Goal: Information Seeking & Learning: Learn about a topic

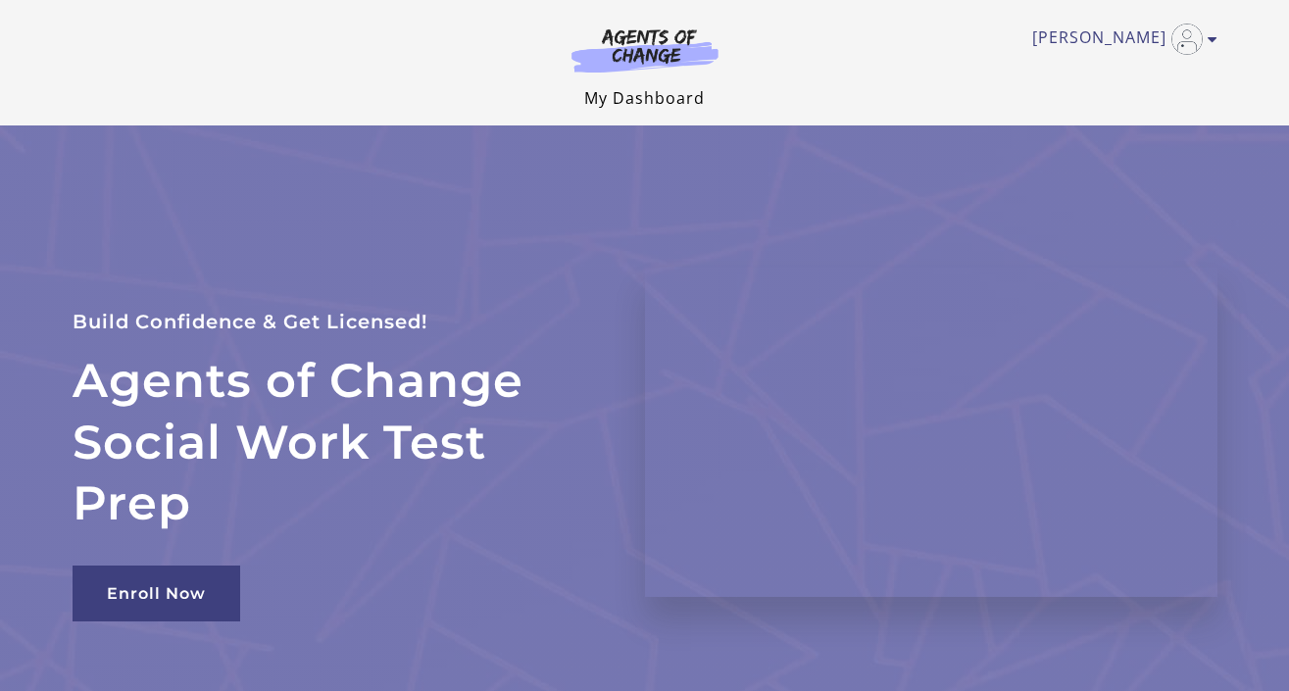
click at [625, 104] on link "My Dashboard" at bounding box center [644, 98] width 121 height 22
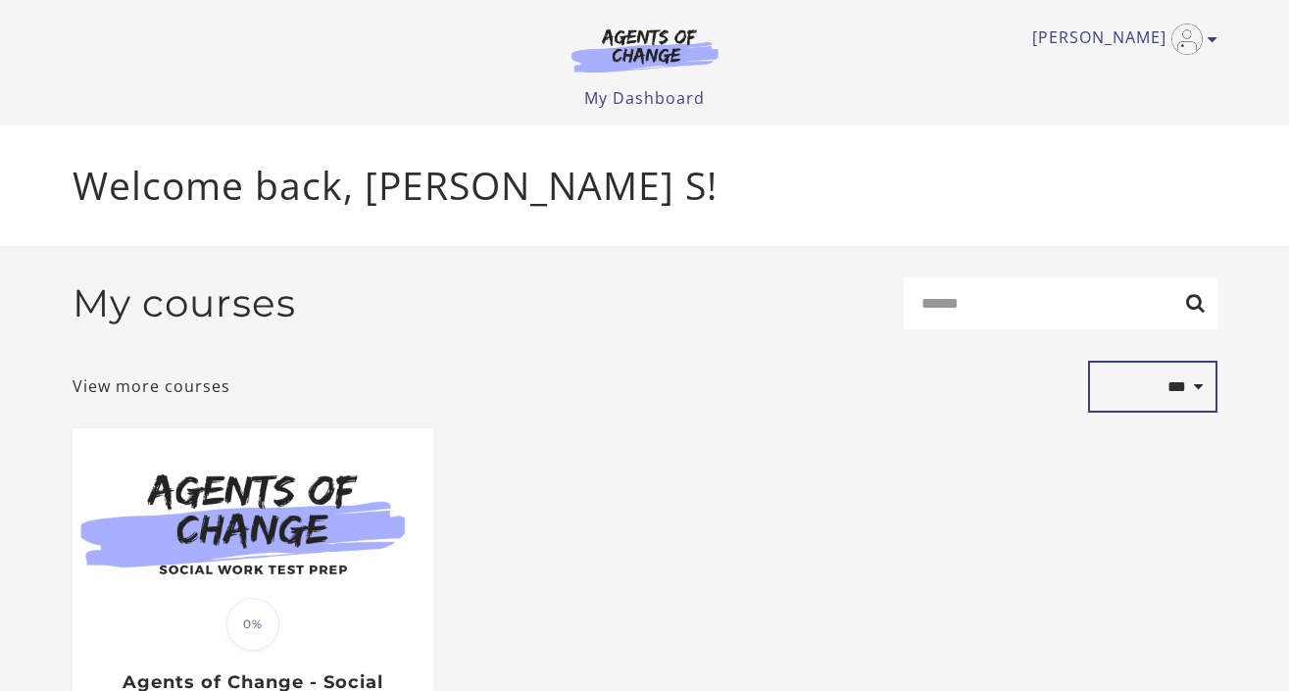
click at [1184, 381] on select "**********" at bounding box center [1152, 387] width 129 height 53
select select "*********"
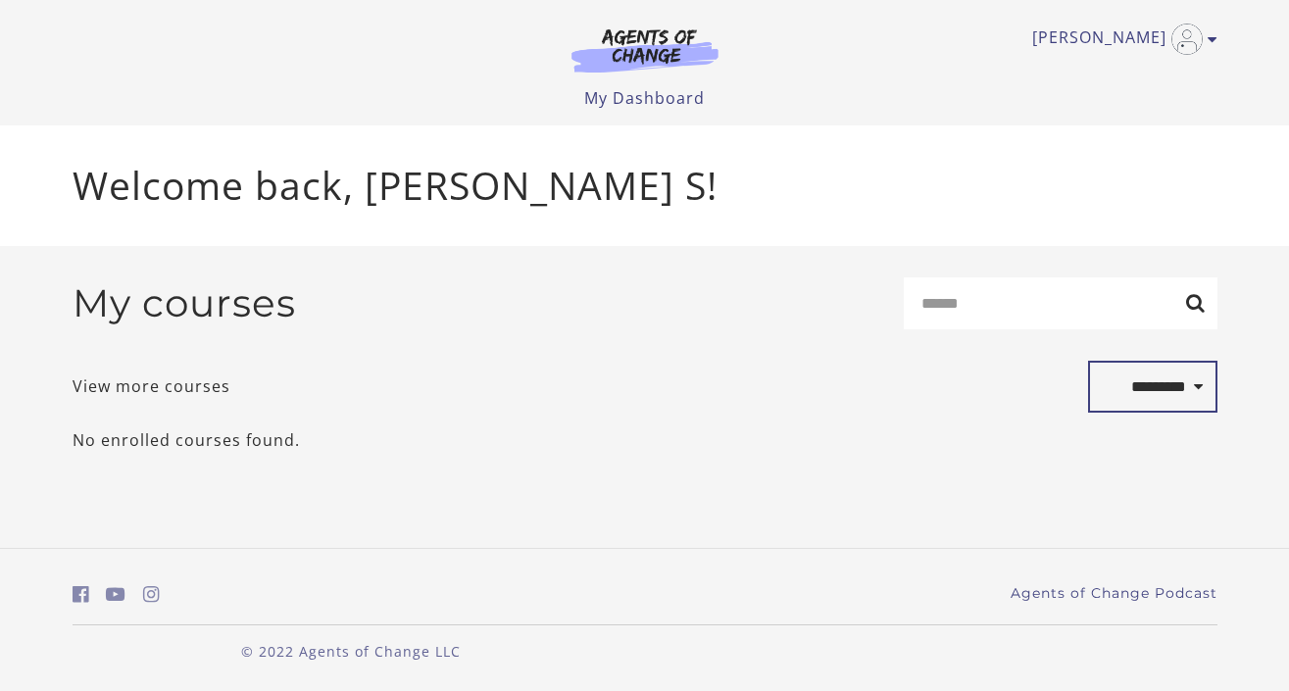
click at [1163, 397] on select "**********" at bounding box center [1152, 387] width 129 height 53
select select "*******"
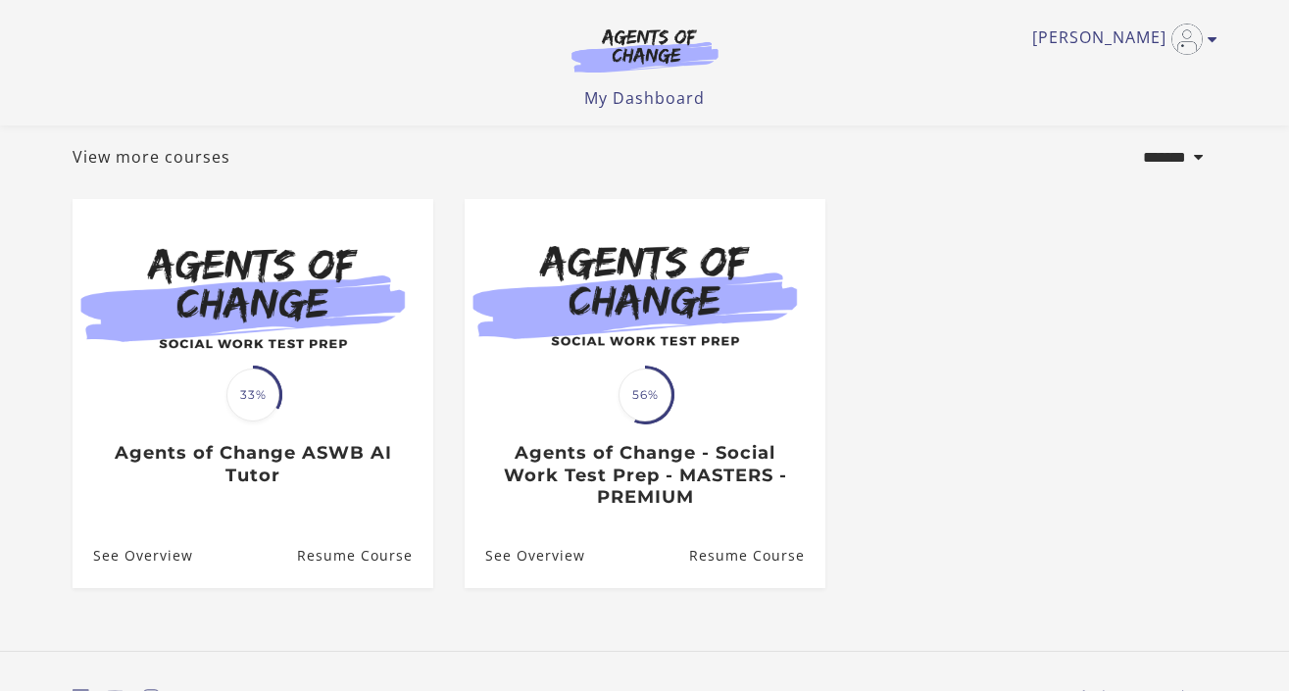
scroll to position [94, 0]
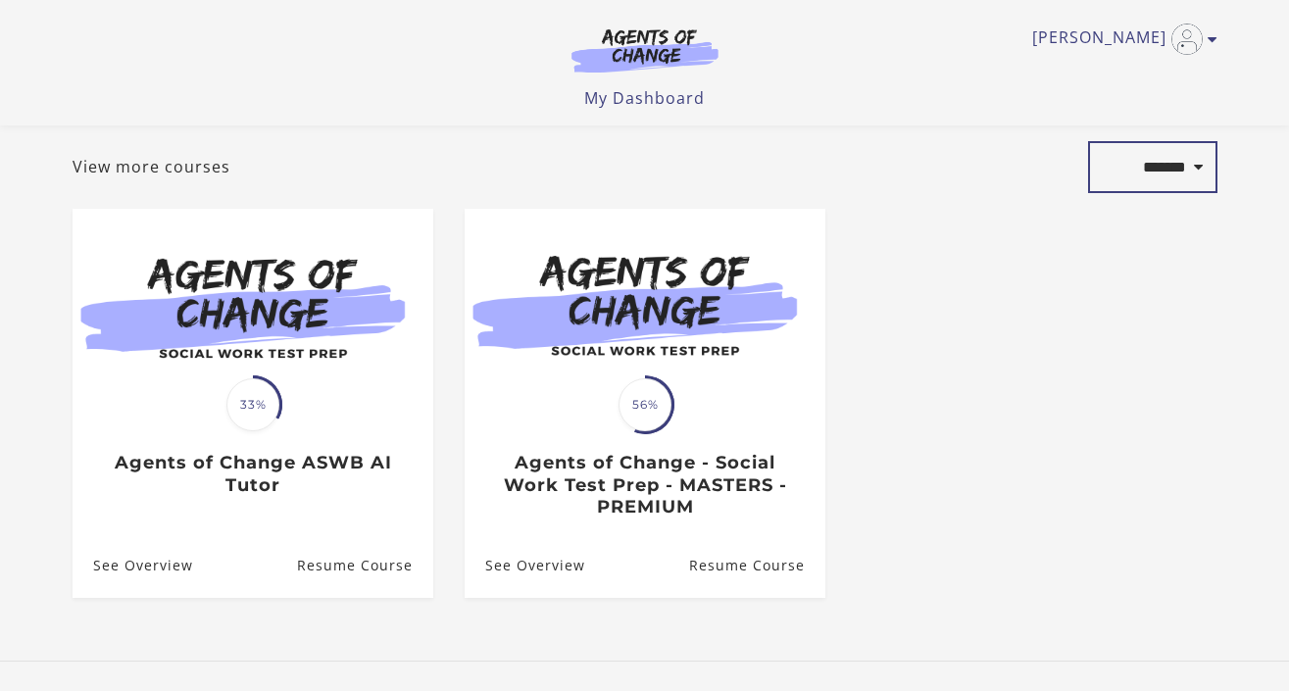
click at [1180, 176] on select "**********" at bounding box center [1152, 167] width 129 height 53
select select "**********"
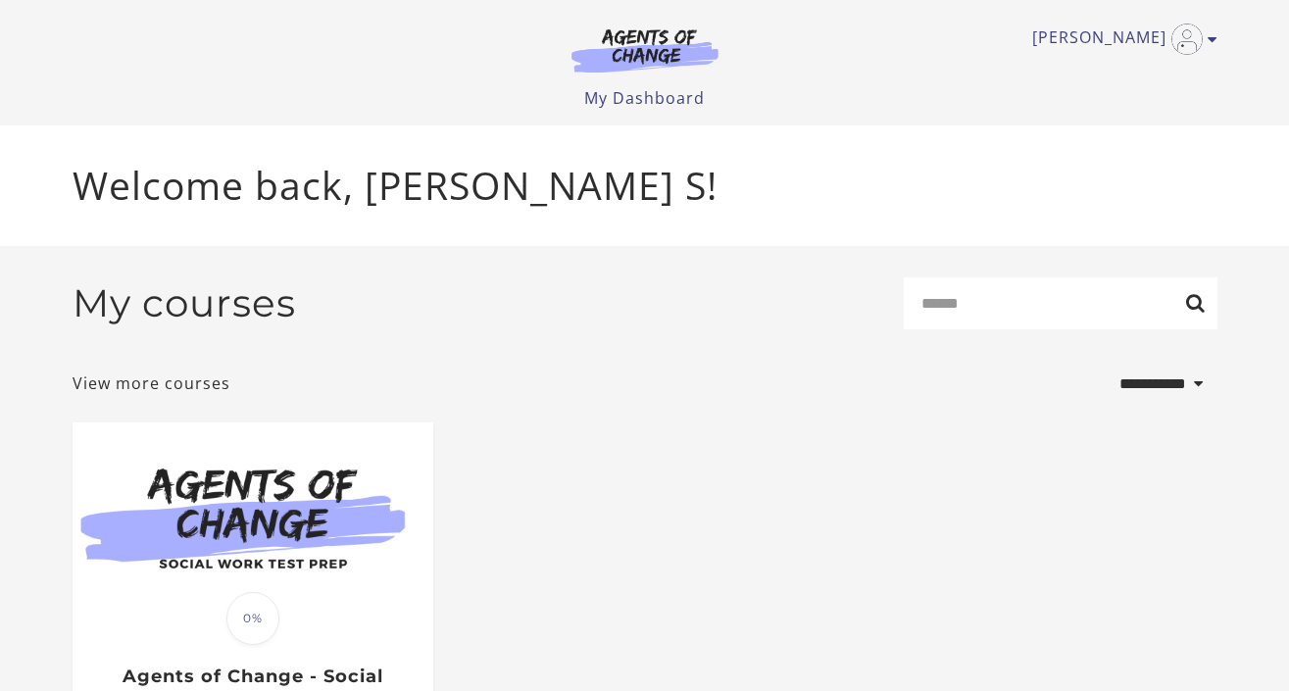
select select "**********"
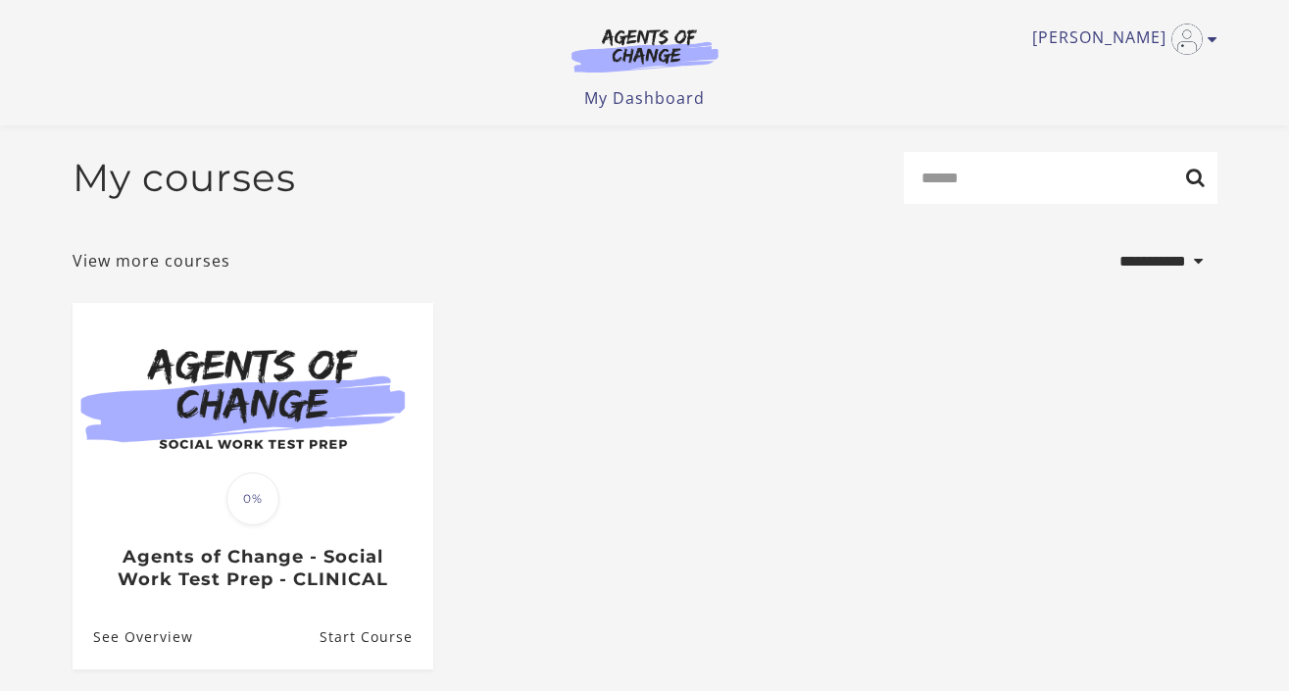
scroll to position [188, 0]
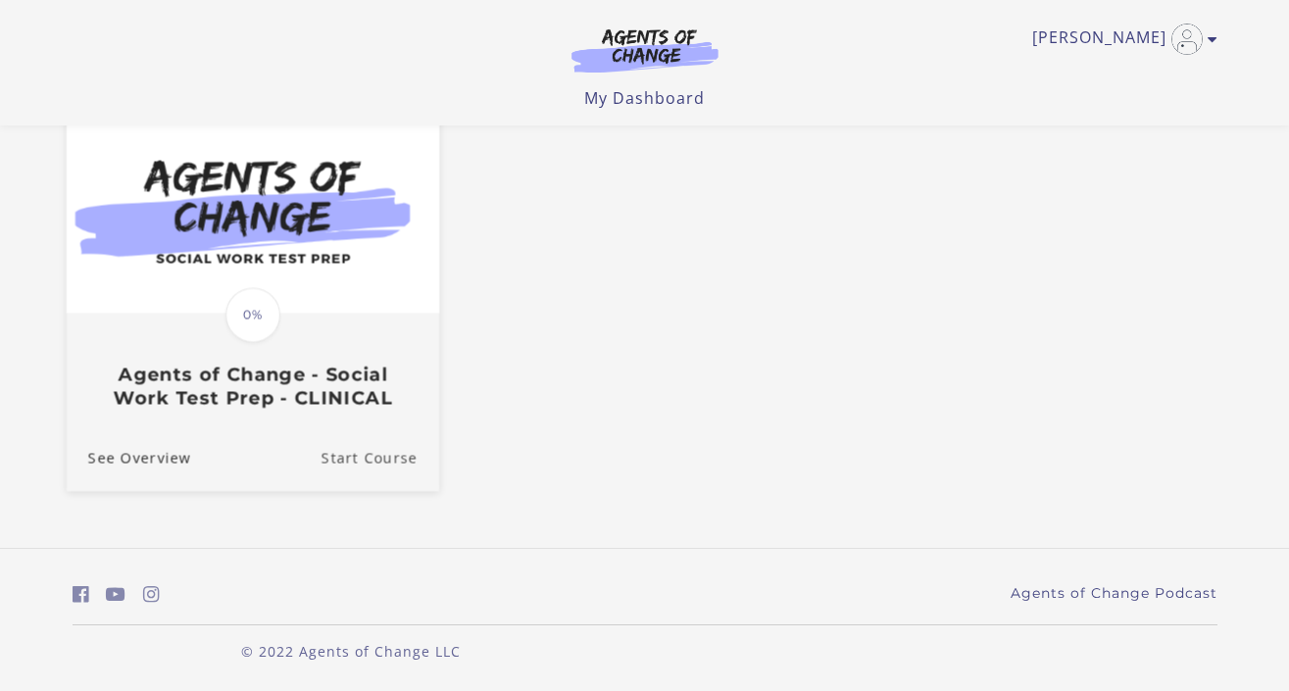
click at [365, 466] on link "Start Course" at bounding box center [380, 458] width 118 height 66
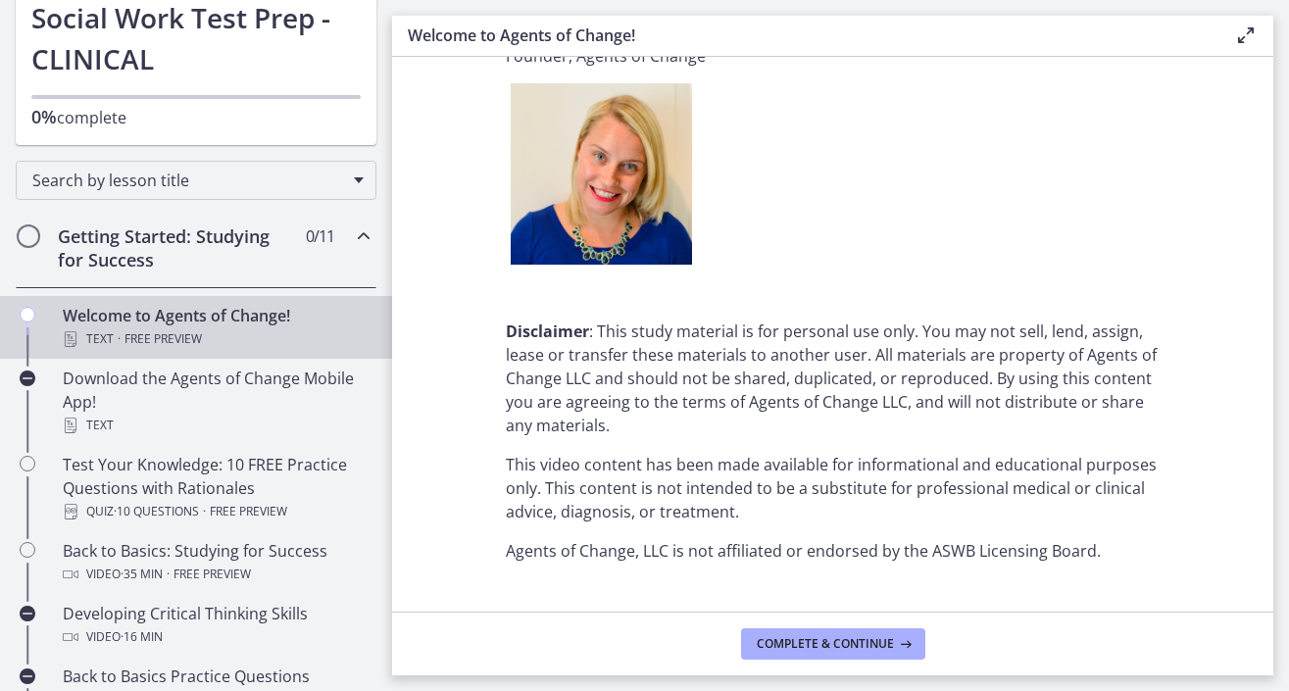
scroll to position [2499, 0]
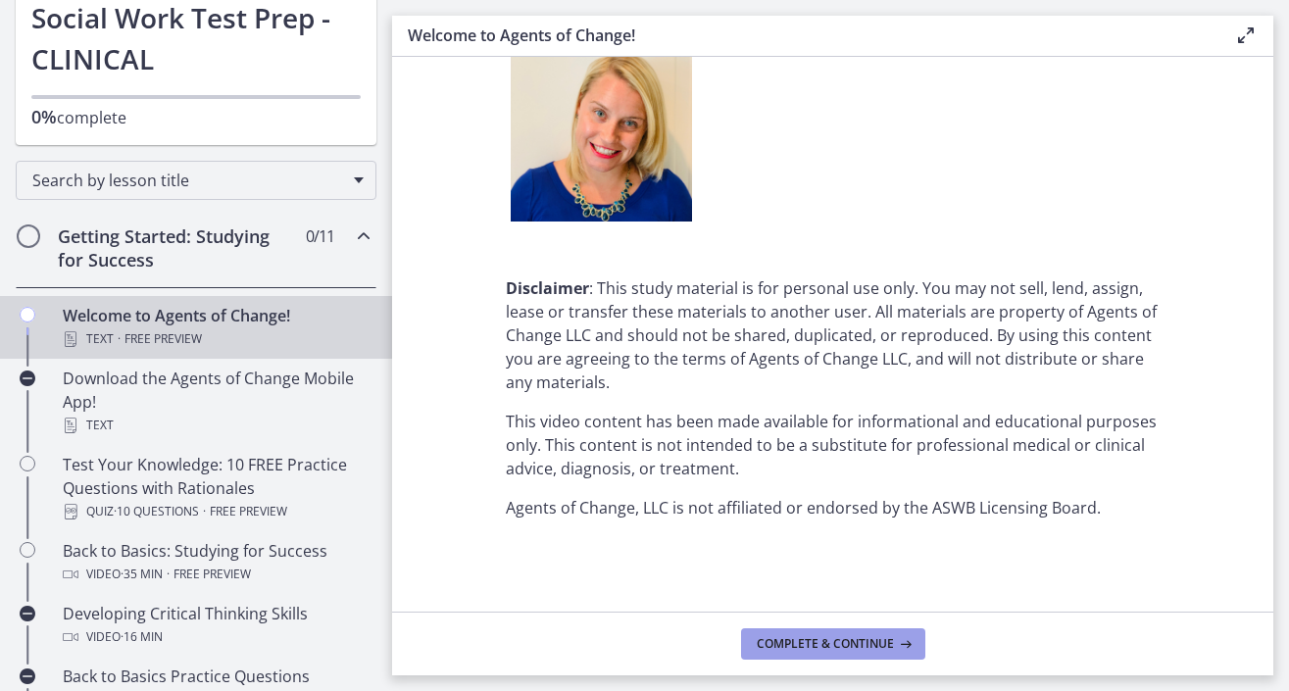
click at [828, 637] on span "Complete & continue" at bounding box center [825, 644] width 137 height 16
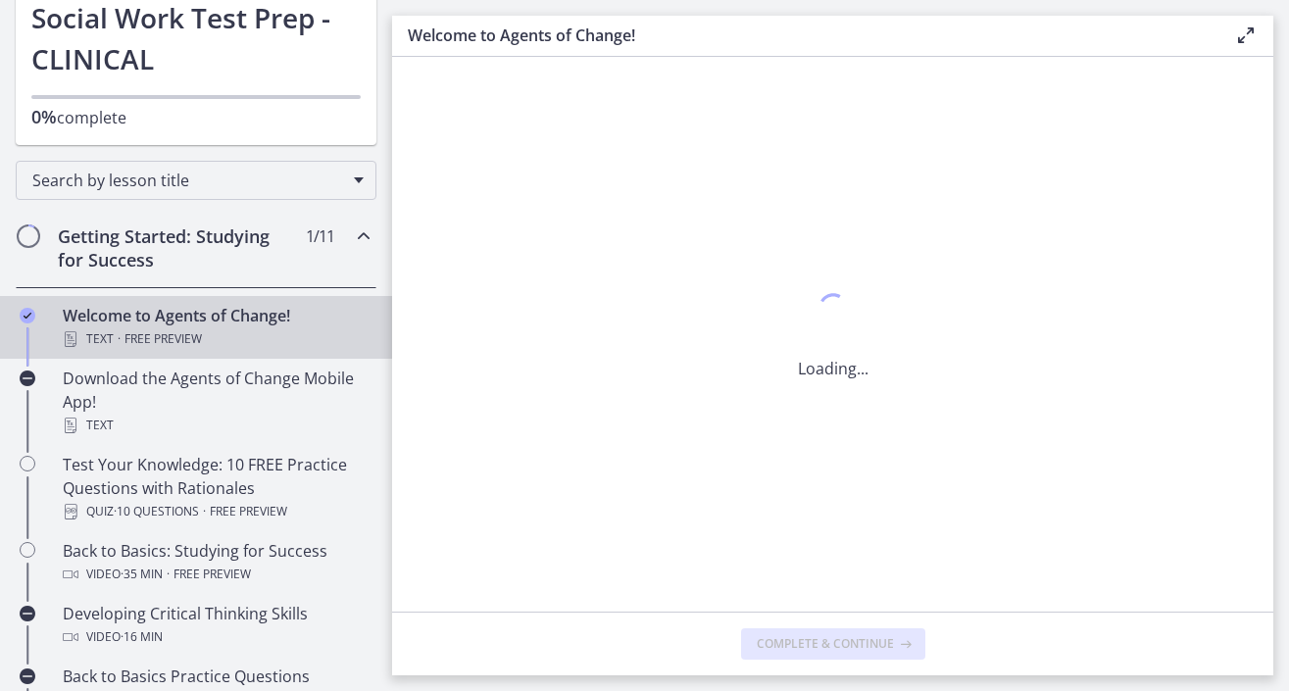
scroll to position [0, 0]
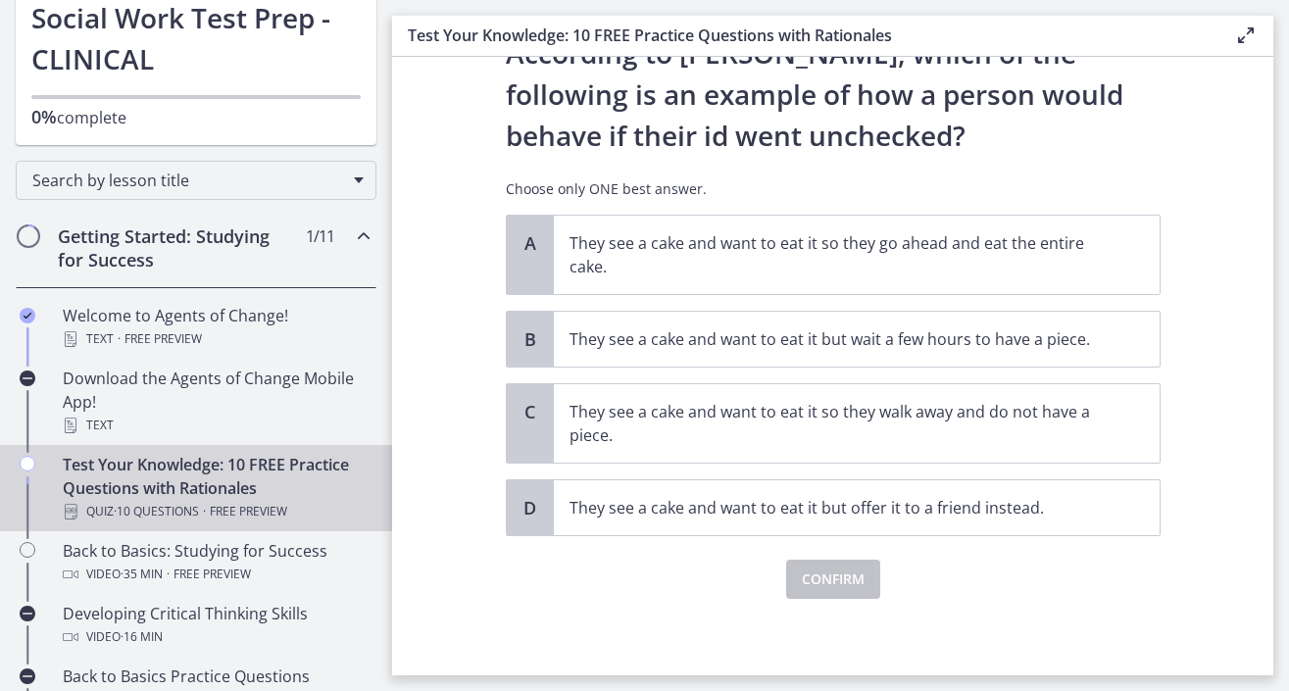
scroll to position [89, 0]
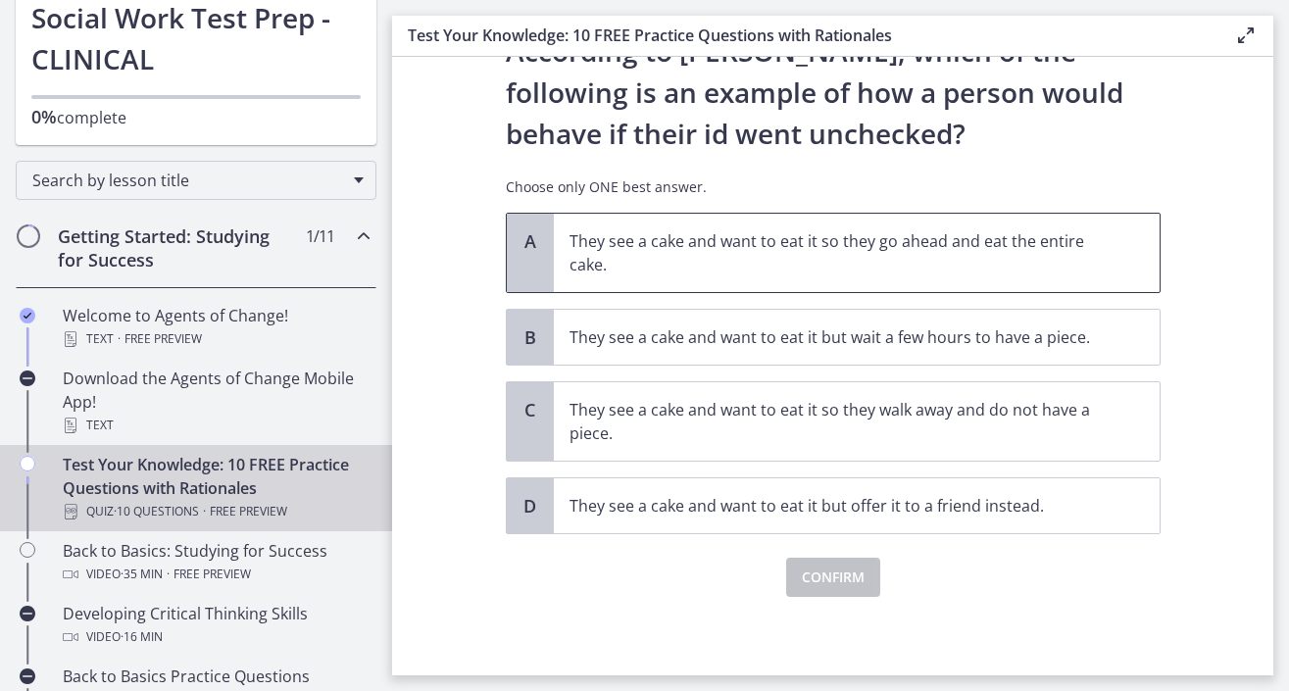
click at [852, 258] on p "They see a cake and want to eat it so they go ahead and eat the entire cake." at bounding box center [836, 252] width 535 height 47
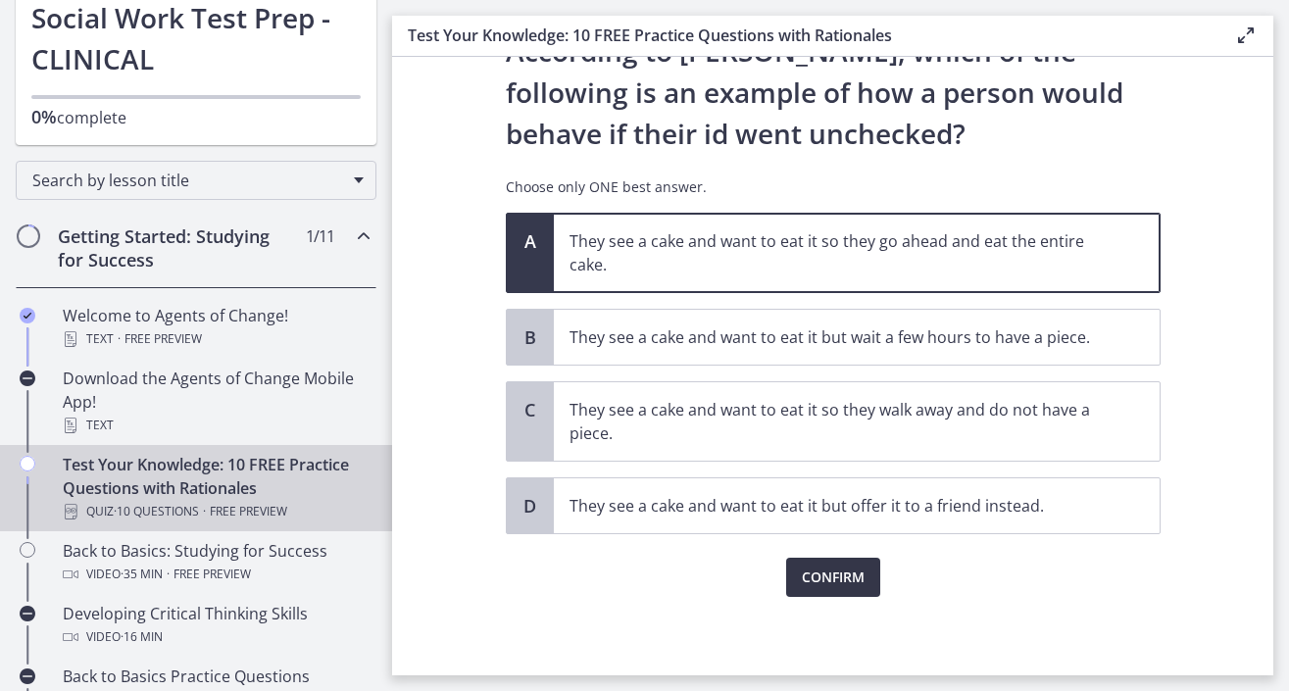
click at [847, 583] on span "Confirm" at bounding box center [833, 578] width 63 height 24
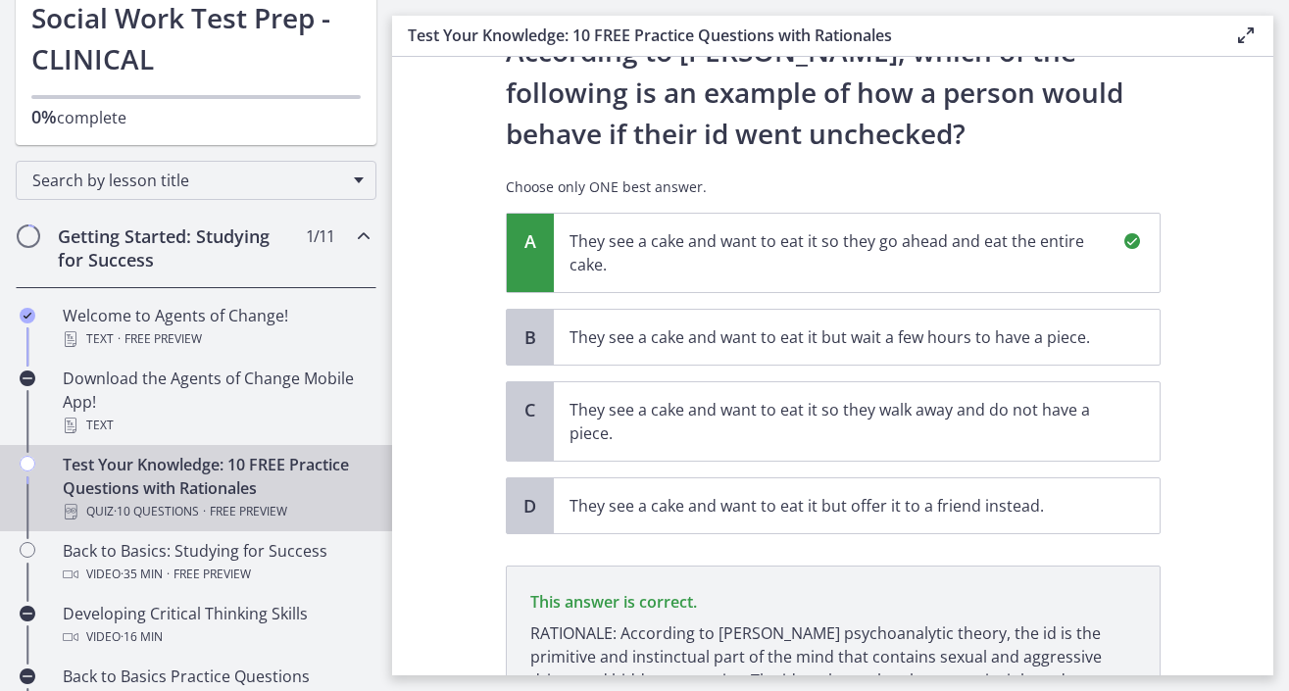
scroll to position [295, 0]
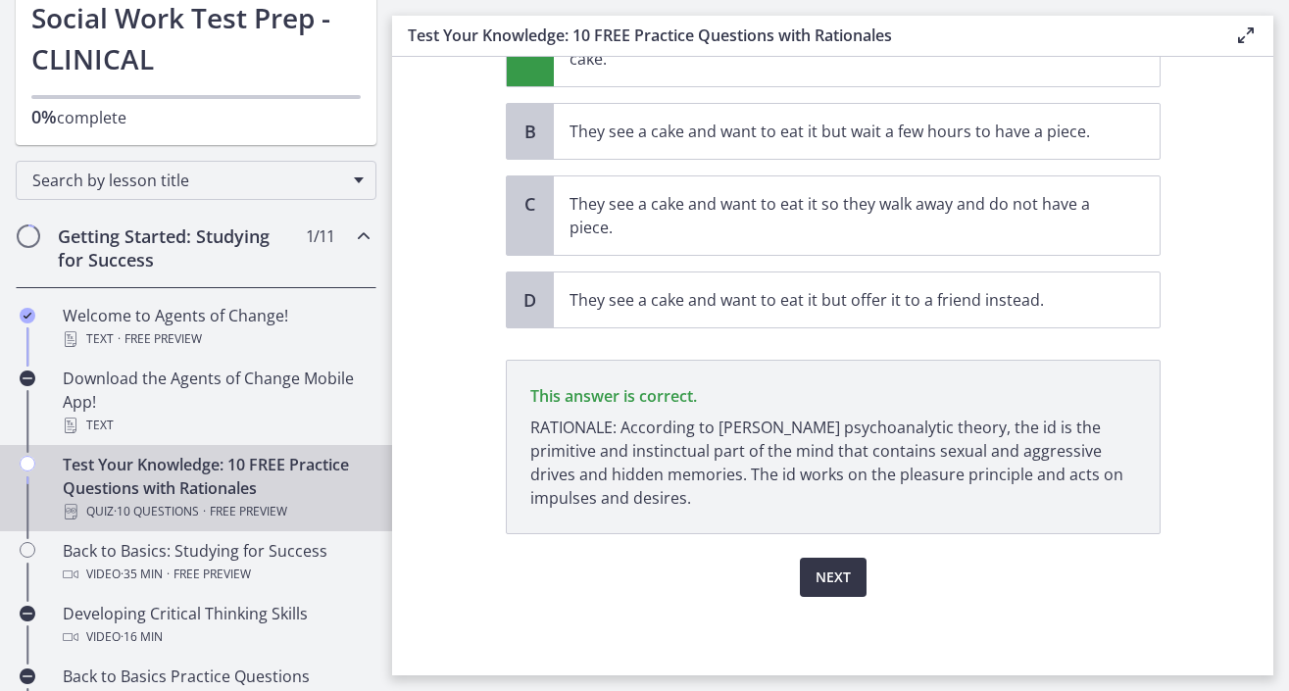
click at [847, 583] on span "Next" at bounding box center [832, 578] width 35 height 24
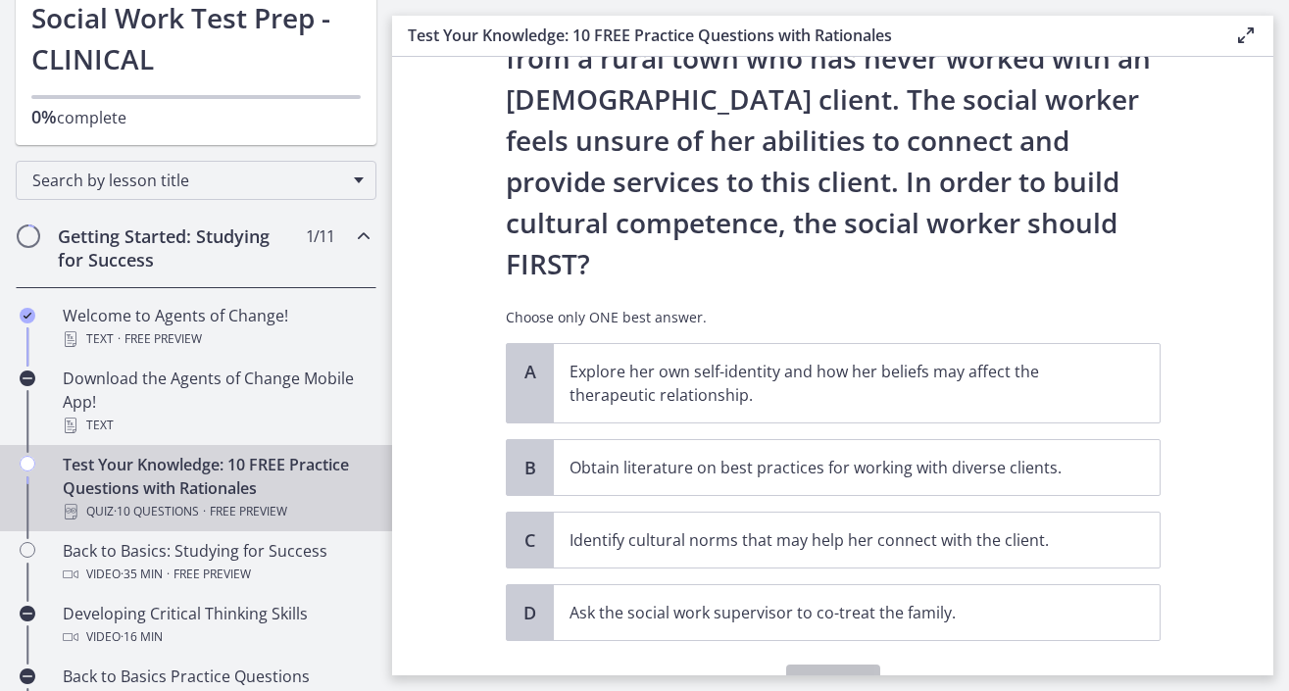
scroll to position [293, 0]
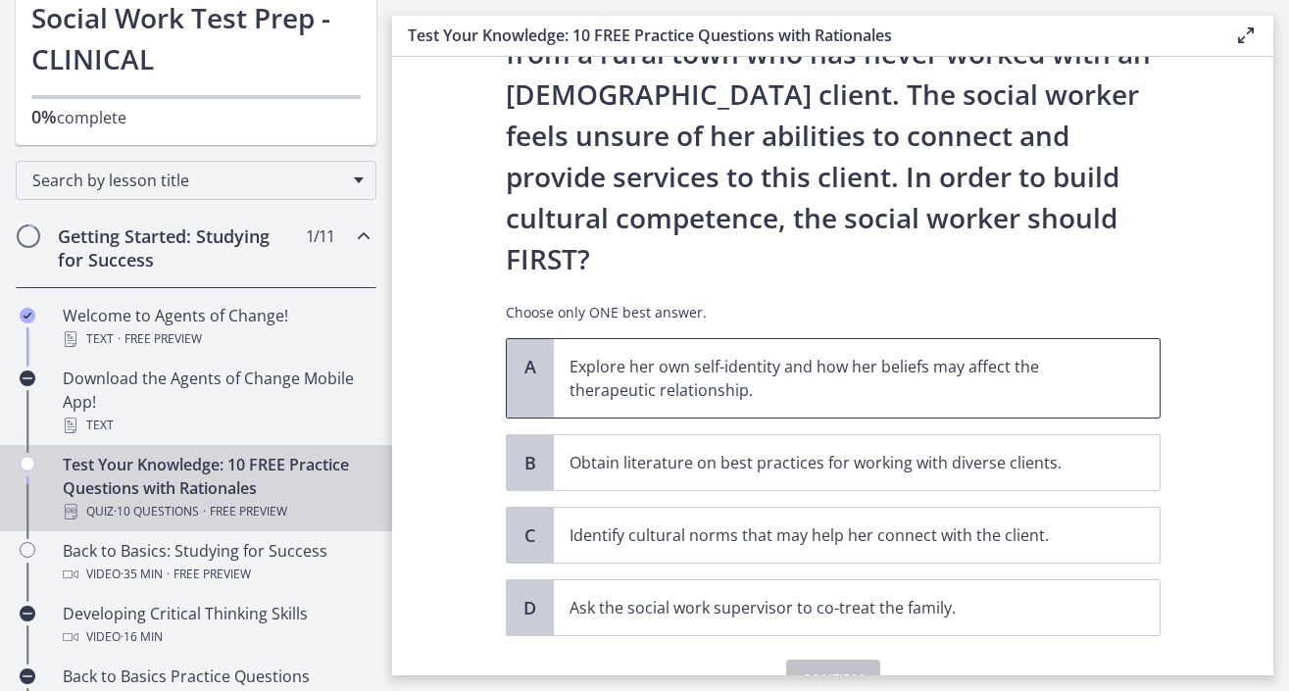
click at [746, 355] on p "Explore her own self-identity and how her beliefs may affect the therapeutic re…" at bounding box center [836, 378] width 535 height 47
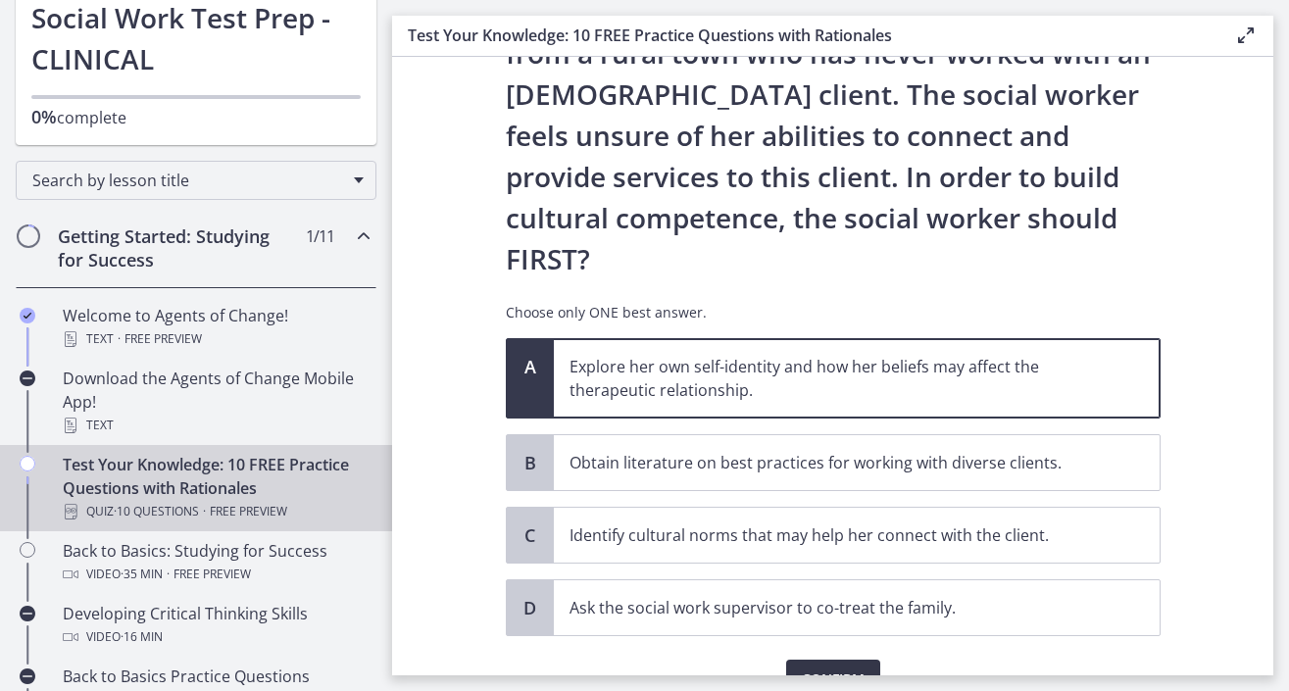
click at [818, 667] on span "Confirm" at bounding box center [833, 679] width 63 height 24
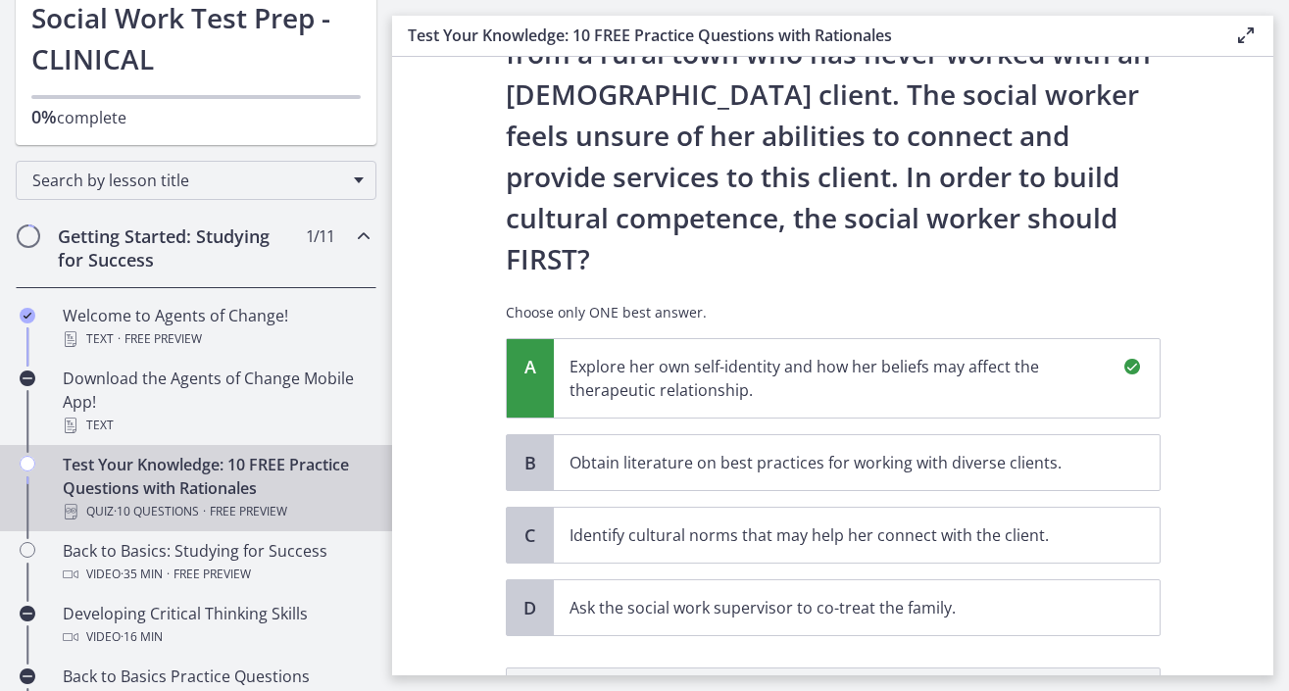
scroll to position [542, 0]
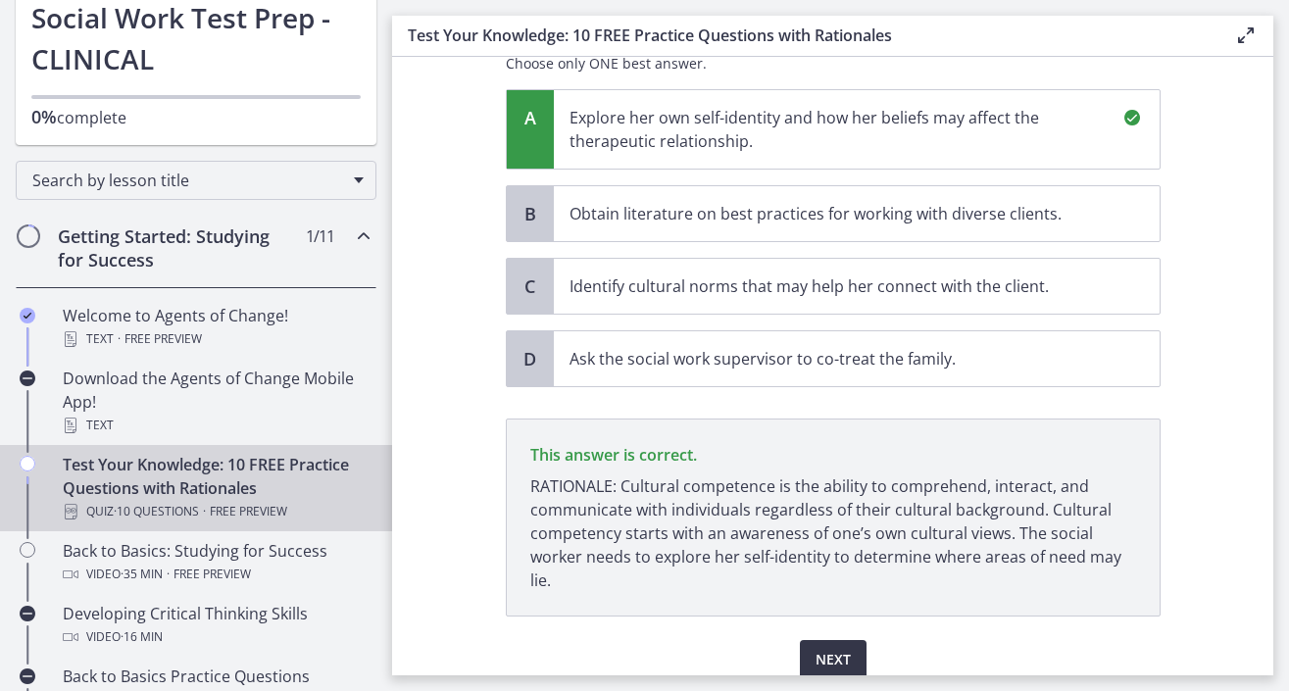
click at [824, 648] on span "Next" at bounding box center [832, 660] width 35 height 24
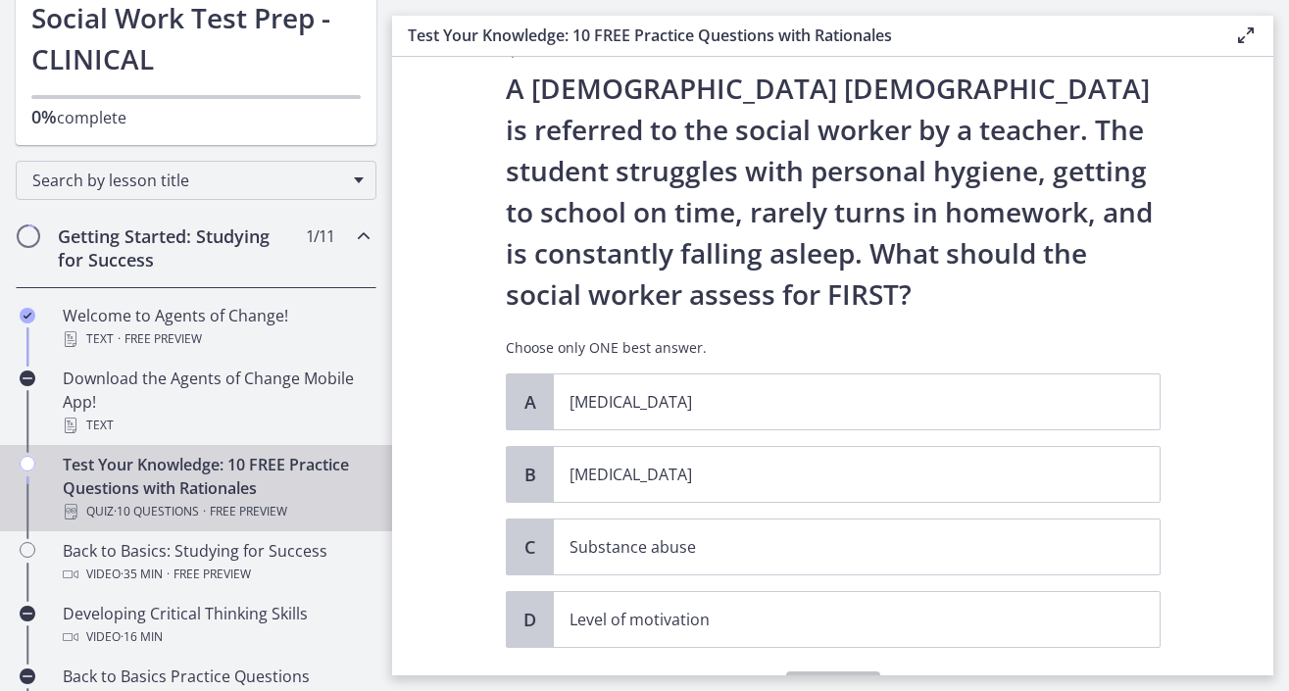
scroll to position [67, 0]
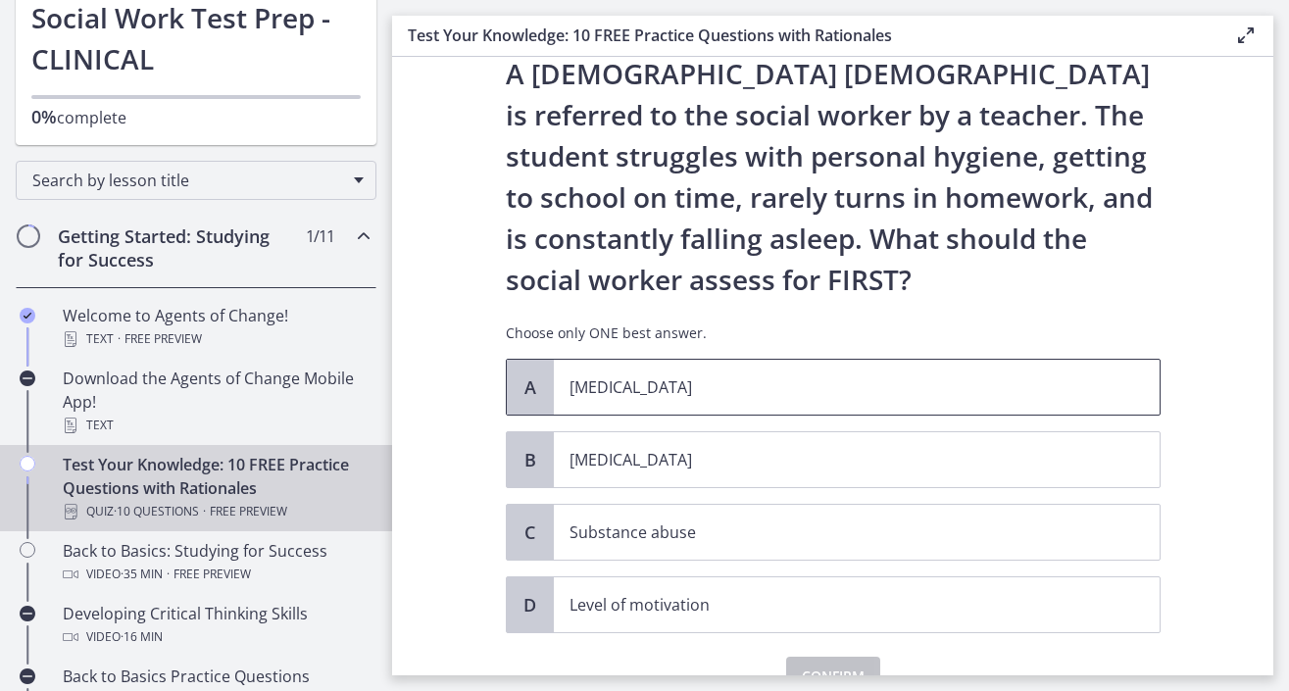
click at [766, 408] on span "[MEDICAL_DATA]" at bounding box center [857, 387] width 606 height 55
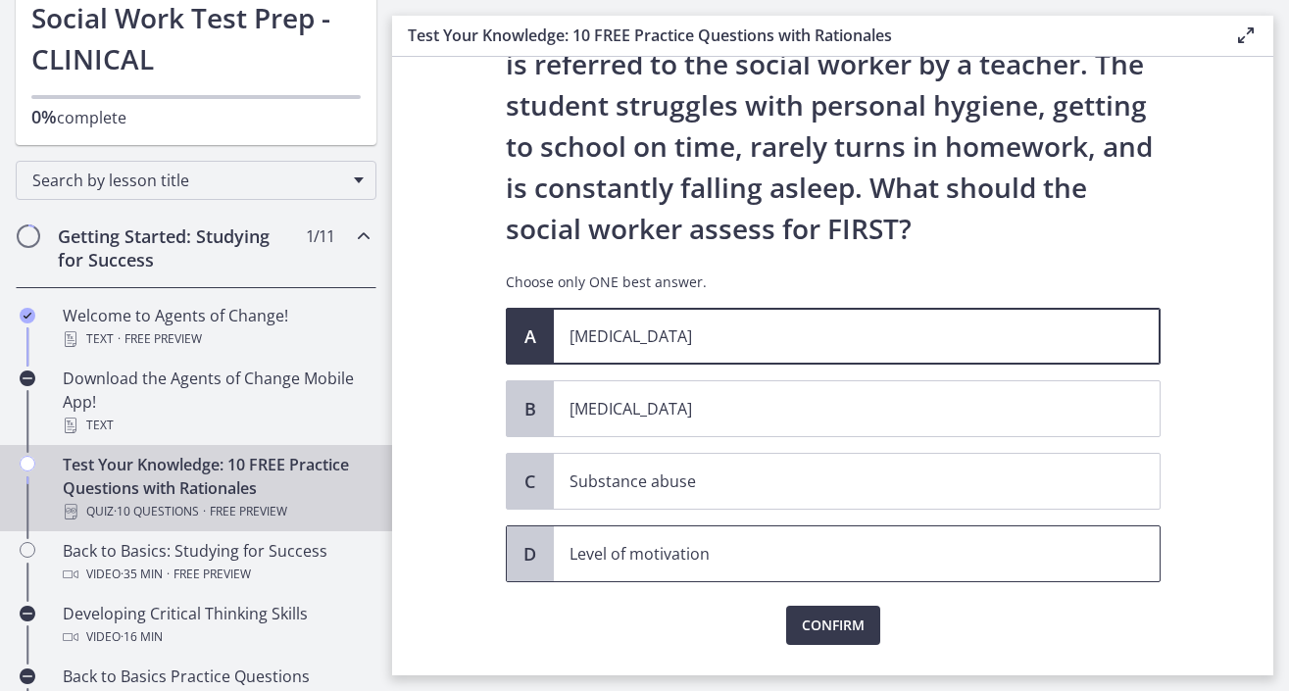
scroll to position [134, 0]
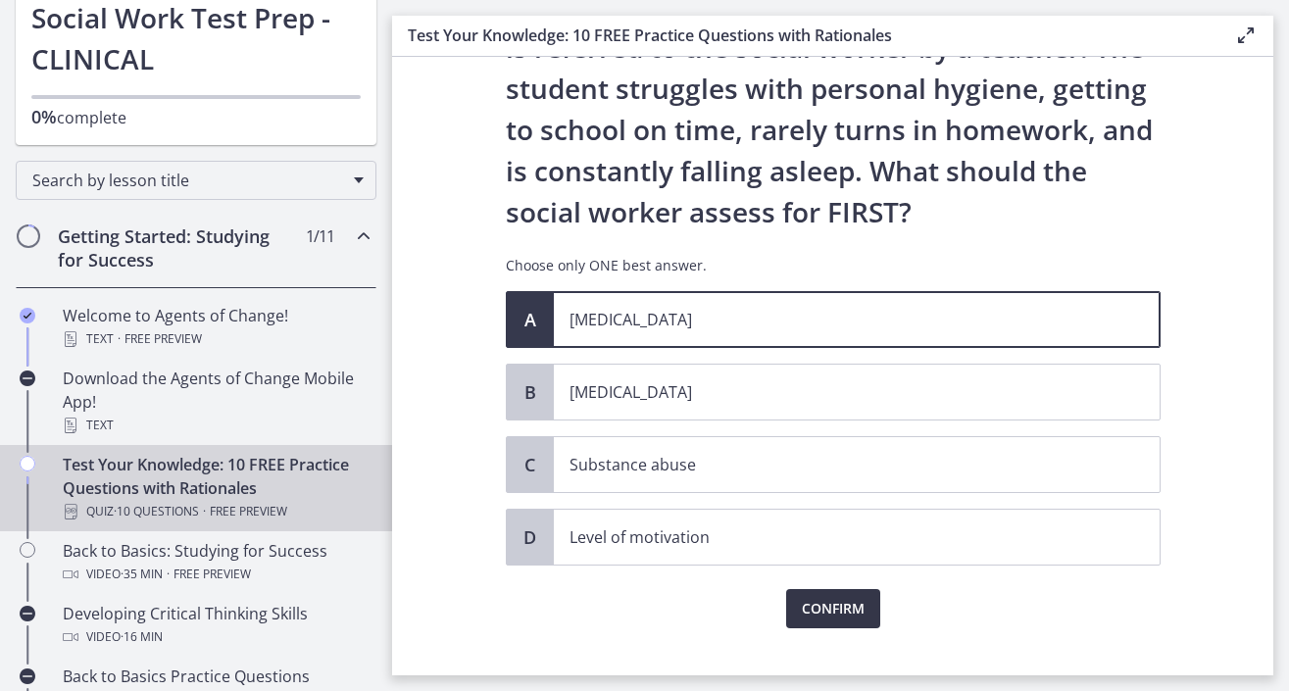
click at [833, 624] on button "Confirm" at bounding box center [833, 608] width 94 height 39
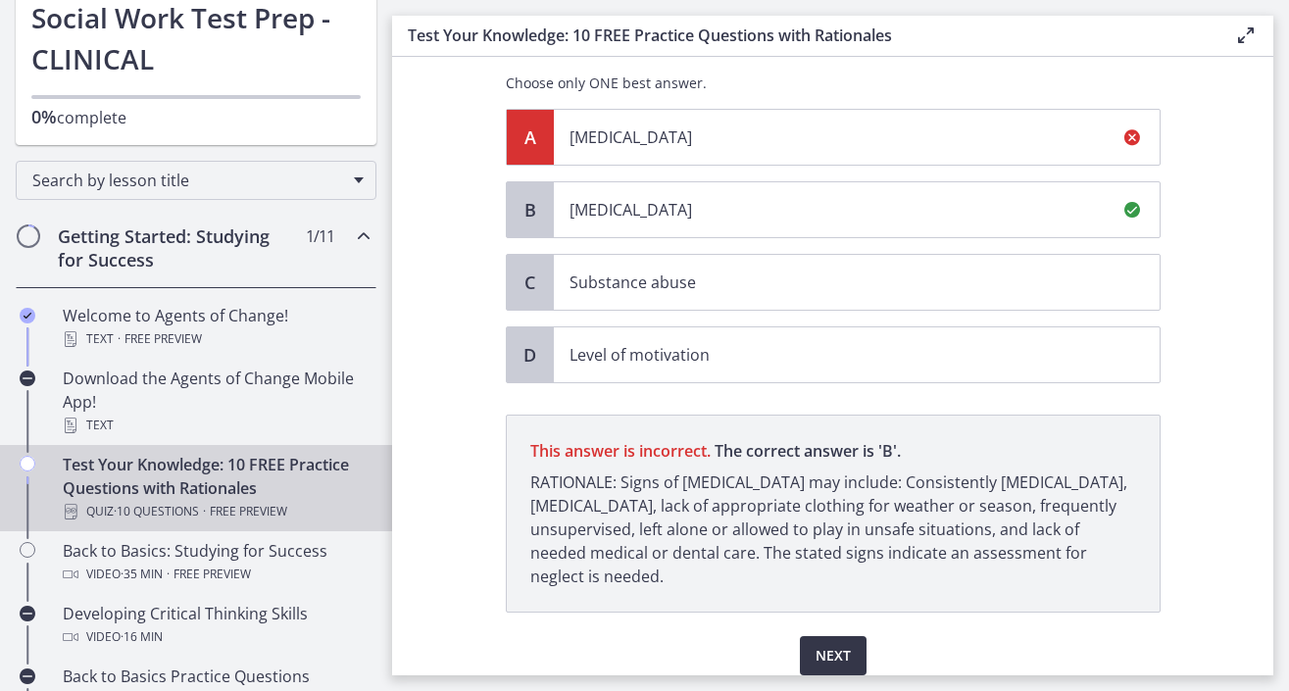
scroll to position [395, 0]
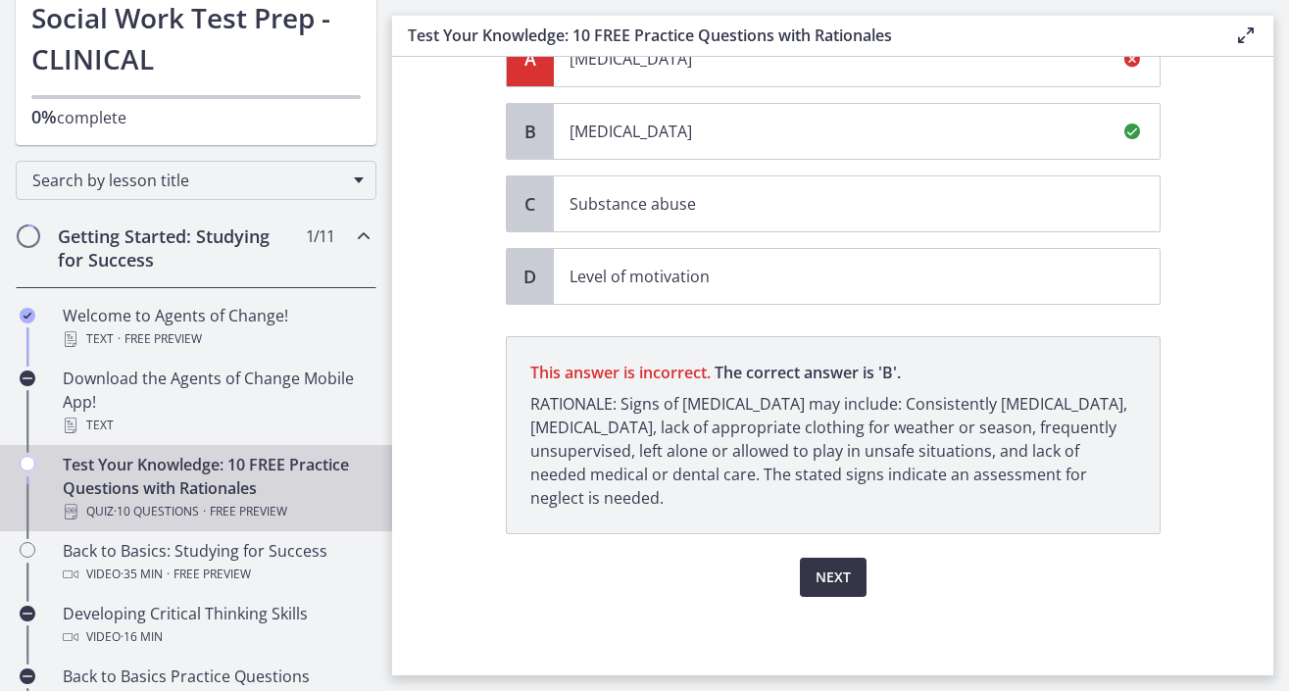
click at [834, 572] on span "Next" at bounding box center [832, 578] width 35 height 24
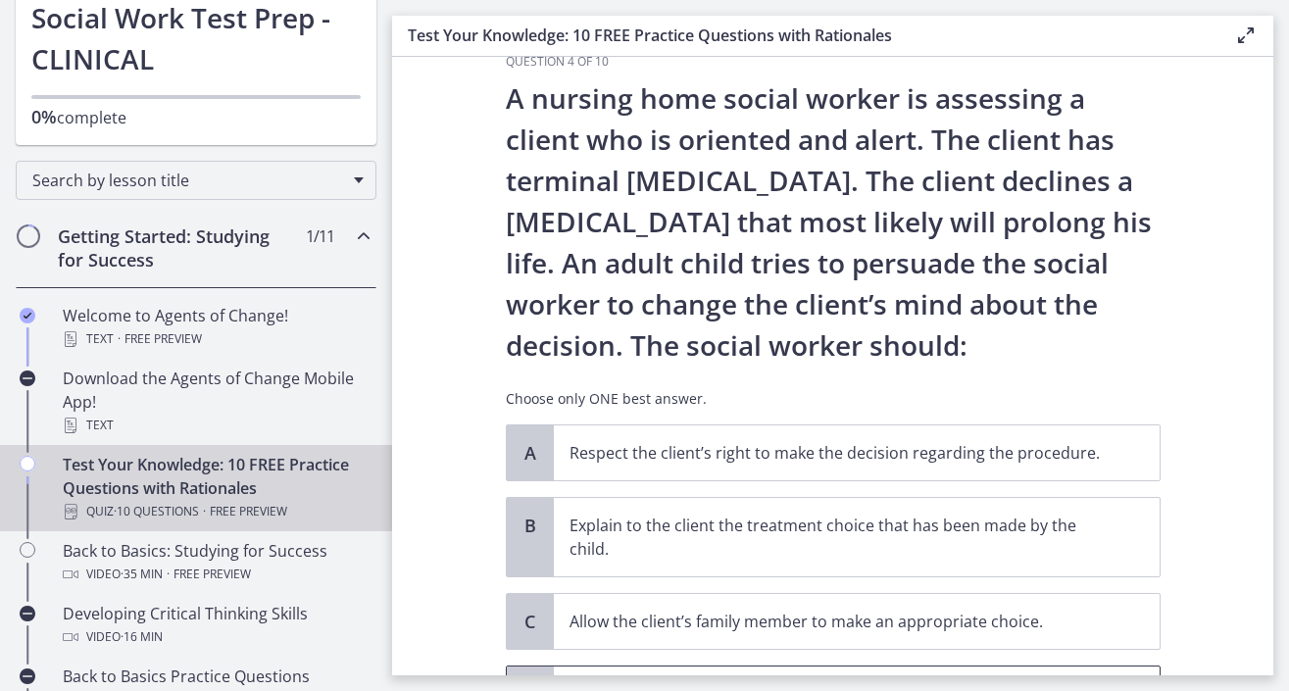
scroll to position [0, 0]
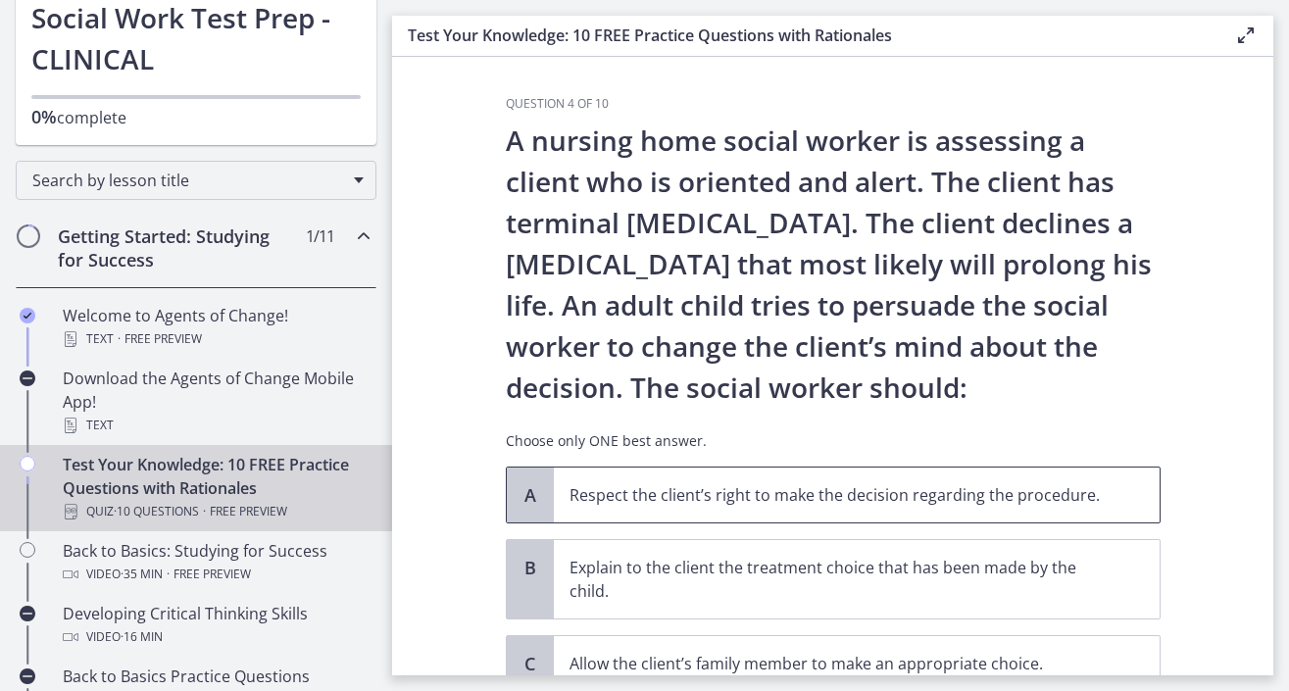
click at [652, 508] on span "Respect the client’s right to make the decision regarding the procedure." at bounding box center [857, 495] width 606 height 55
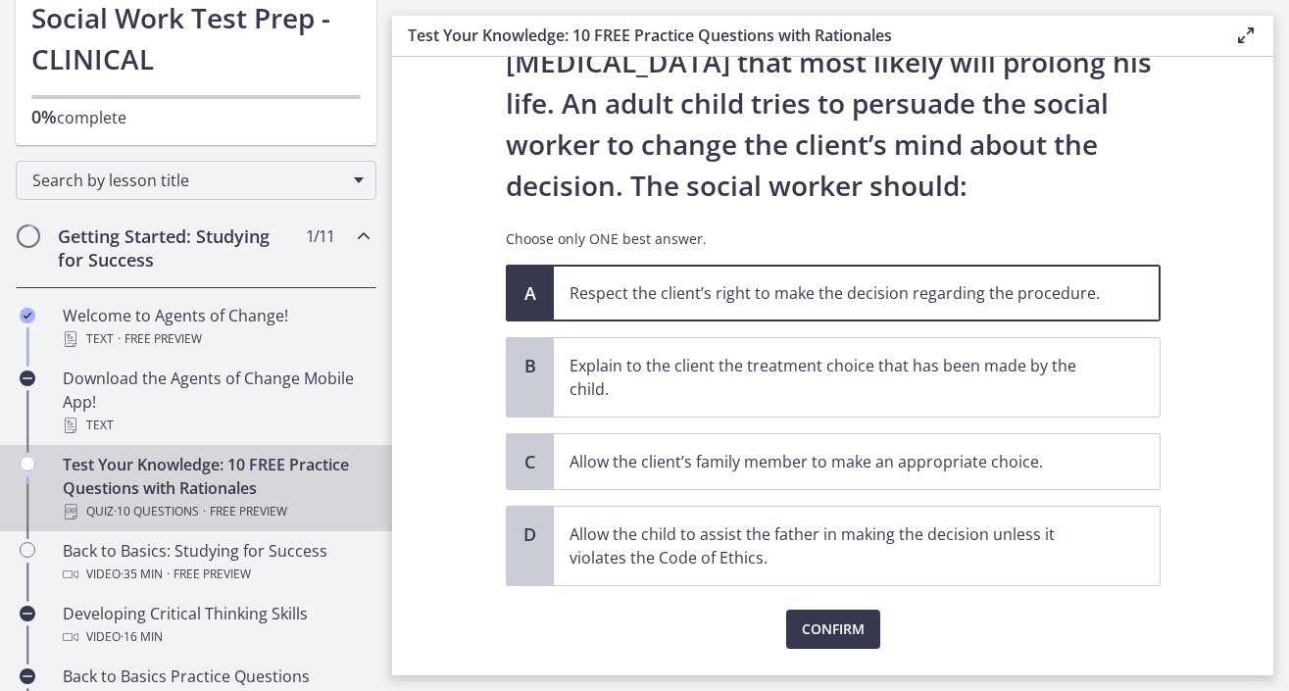
scroll to position [254, 0]
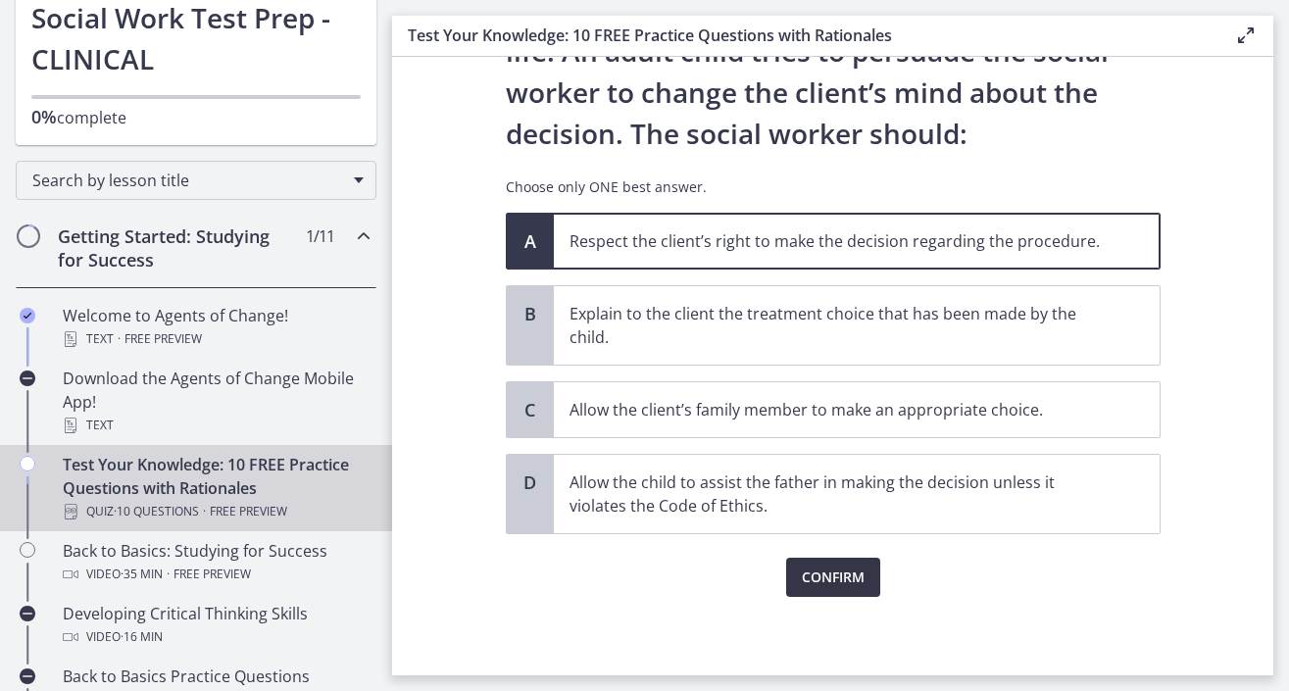
click at [838, 573] on span "Confirm" at bounding box center [833, 578] width 63 height 24
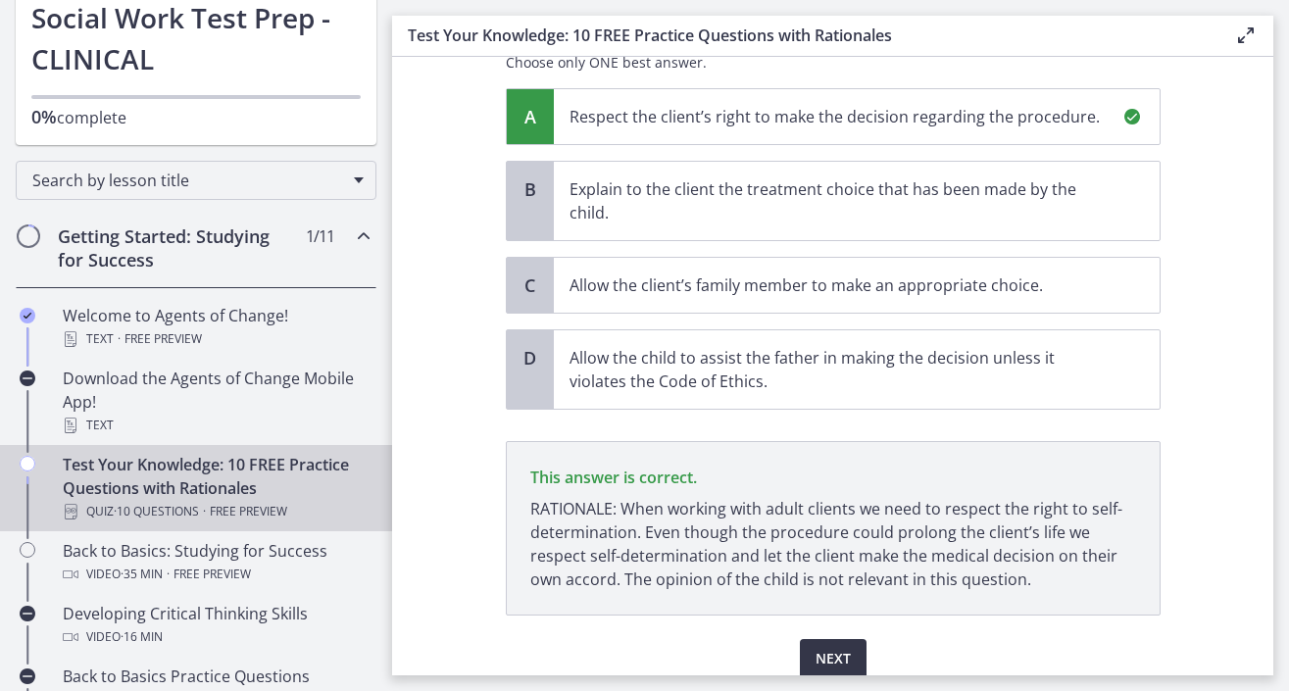
scroll to position [460, 0]
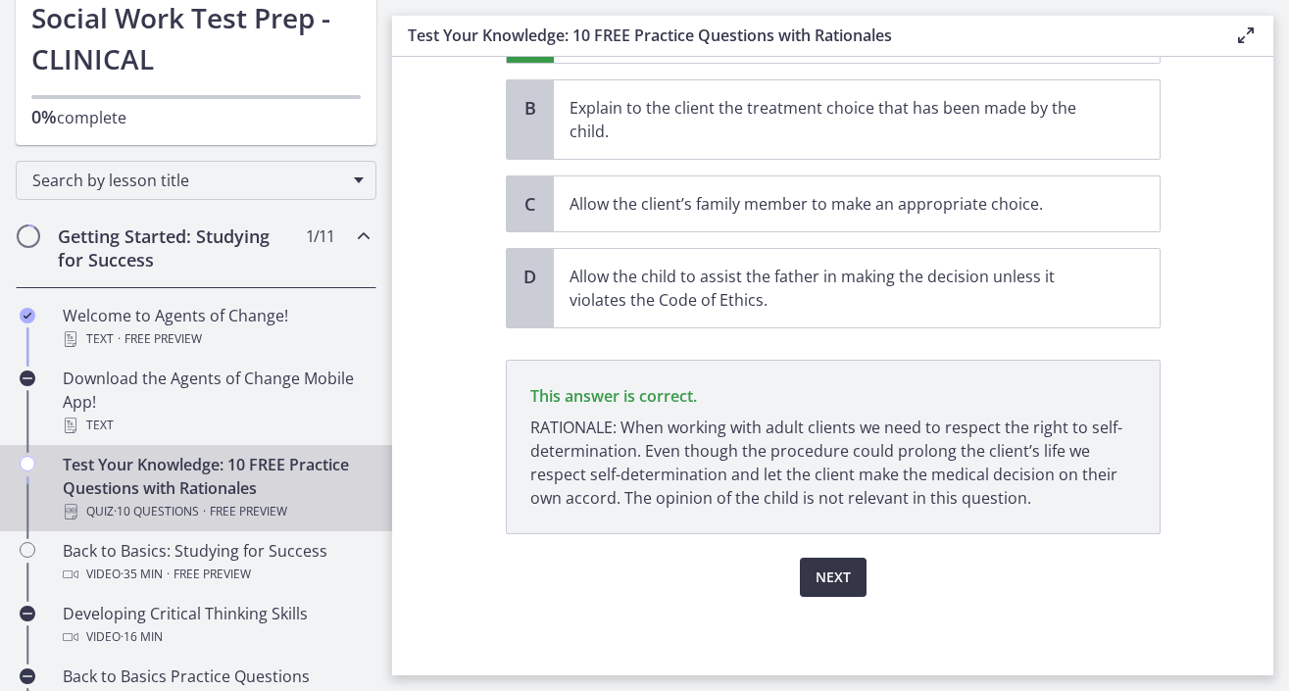
click at [838, 573] on span "Next" at bounding box center [832, 578] width 35 height 24
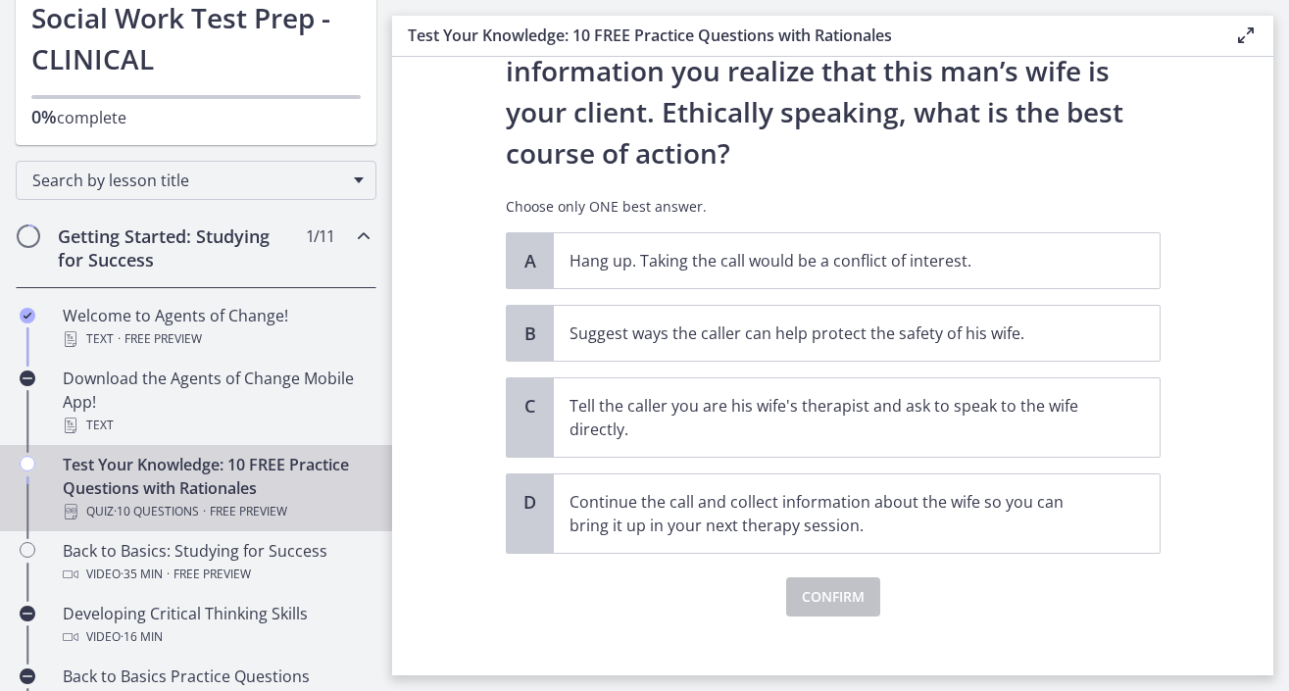
scroll to position [293, 0]
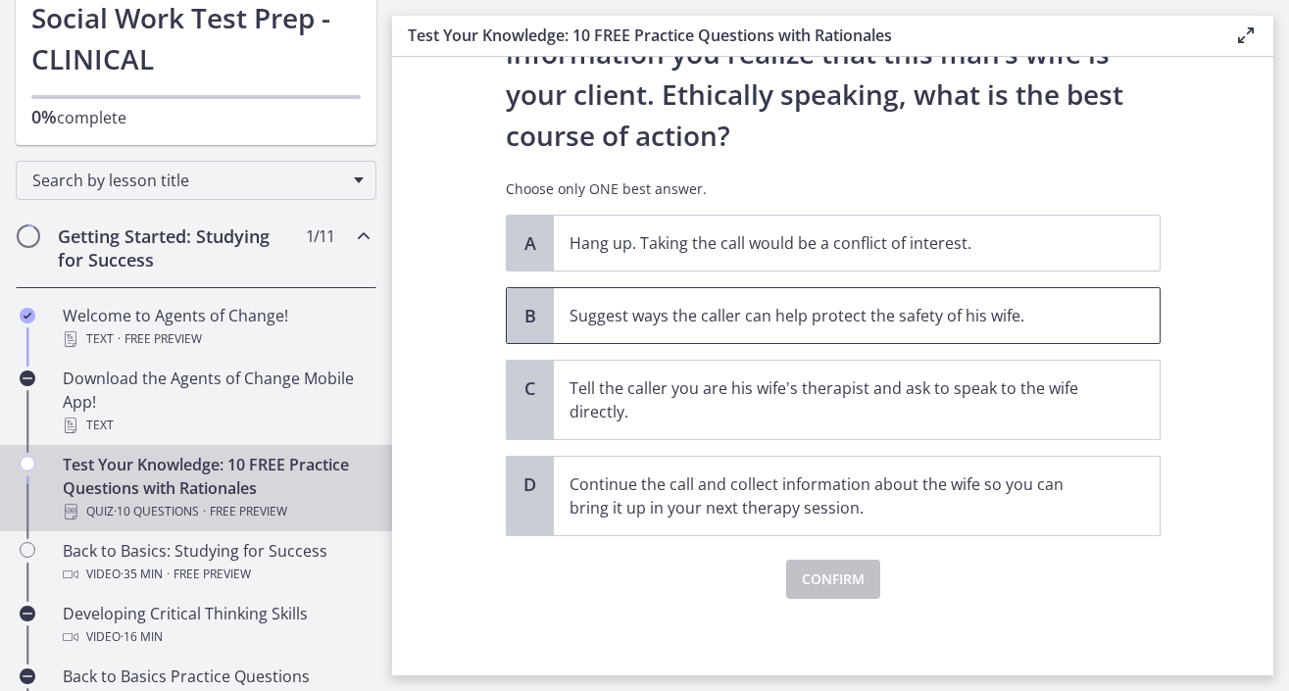
click at [629, 328] on span "Suggest ways the caller can help protect the safety of his wife." at bounding box center [857, 315] width 606 height 55
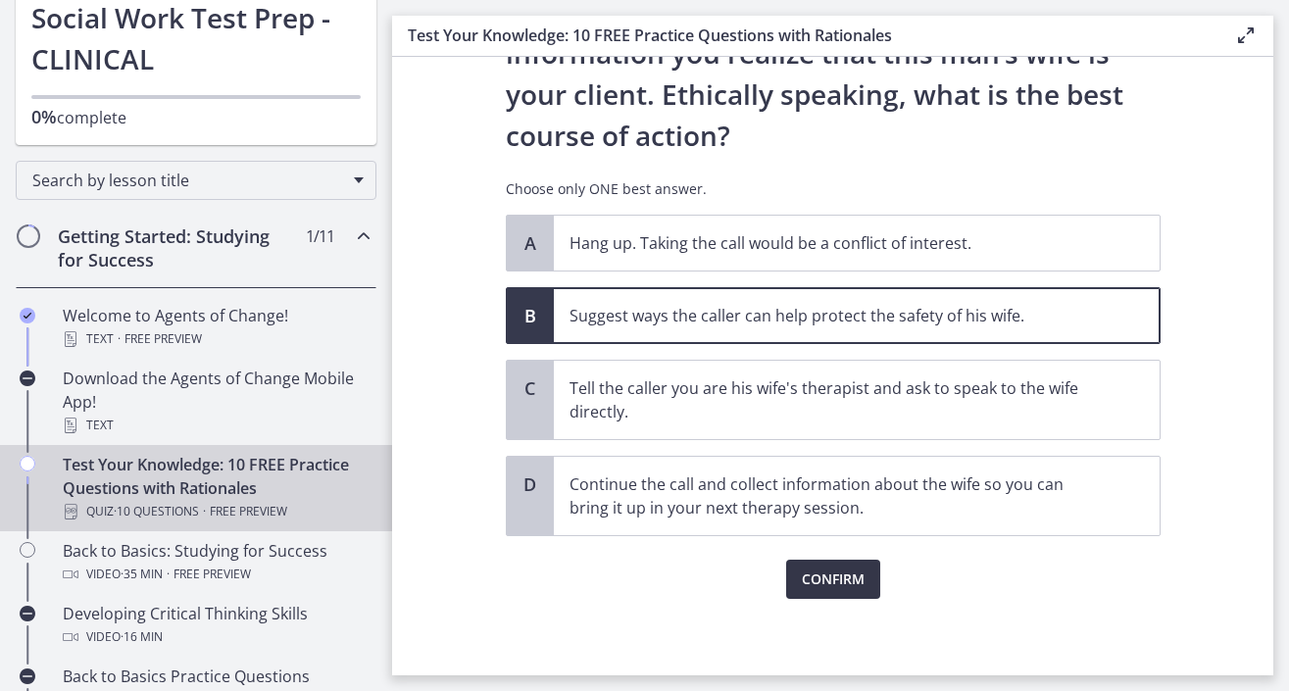
click at [840, 574] on span "Confirm" at bounding box center [833, 580] width 63 height 24
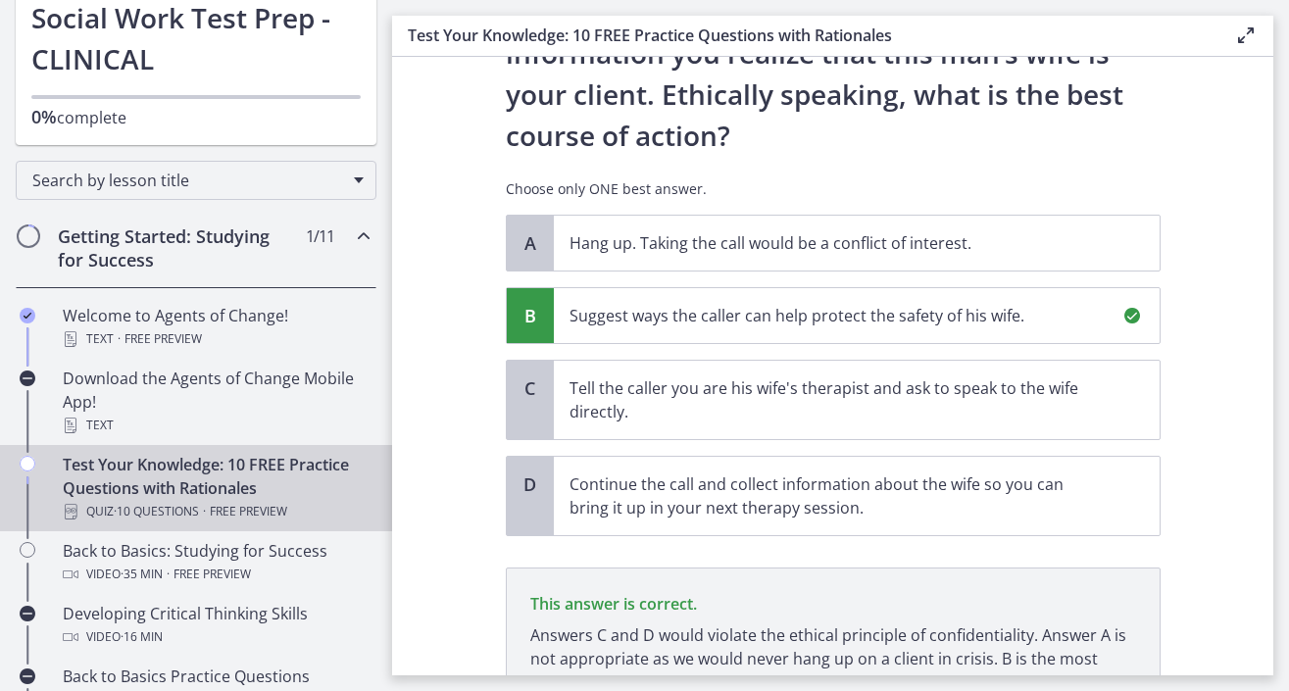
scroll to position [477, 0]
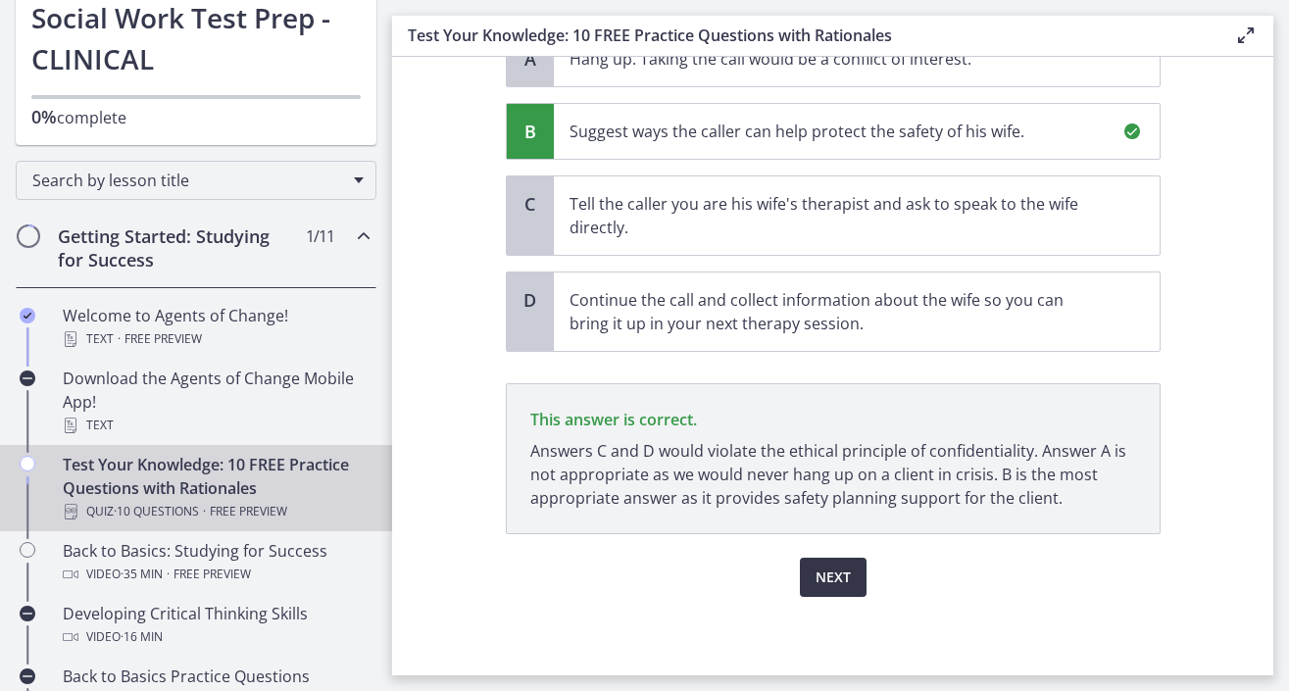
click at [840, 574] on span "Next" at bounding box center [832, 578] width 35 height 24
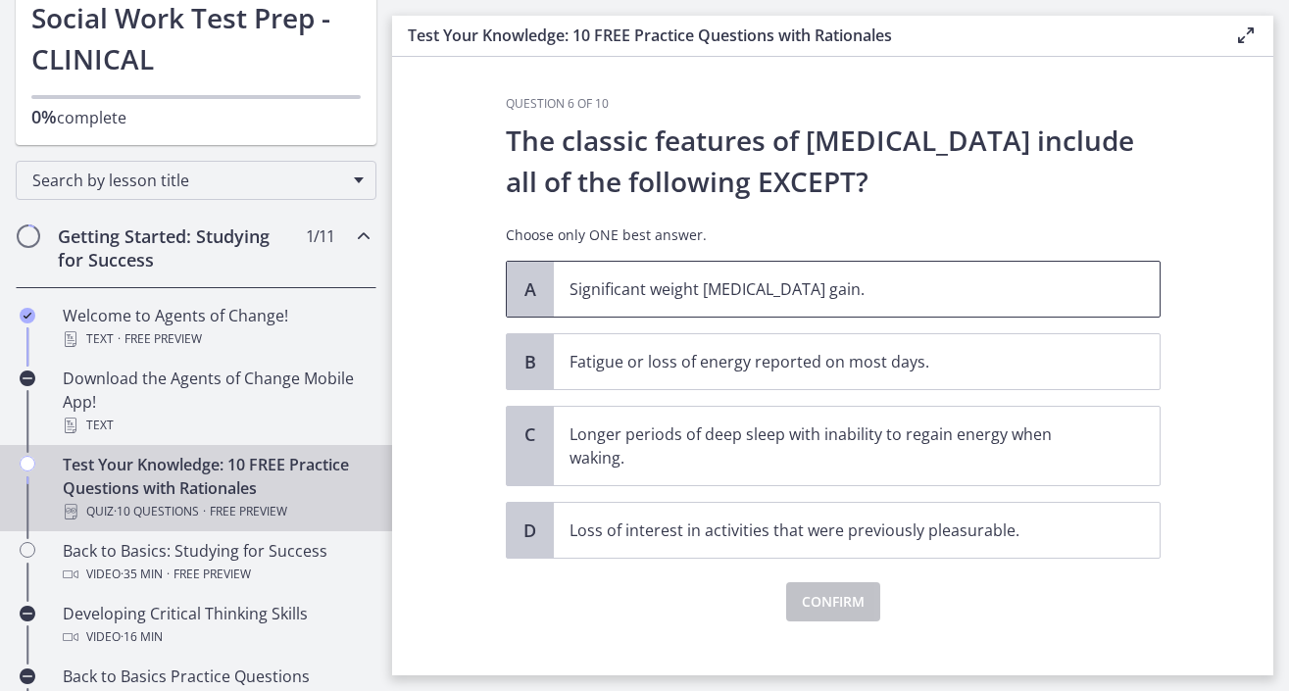
click at [897, 309] on span "Significant weight [MEDICAL_DATA] gain." at bounding box center [857, 289] width 606 height 55
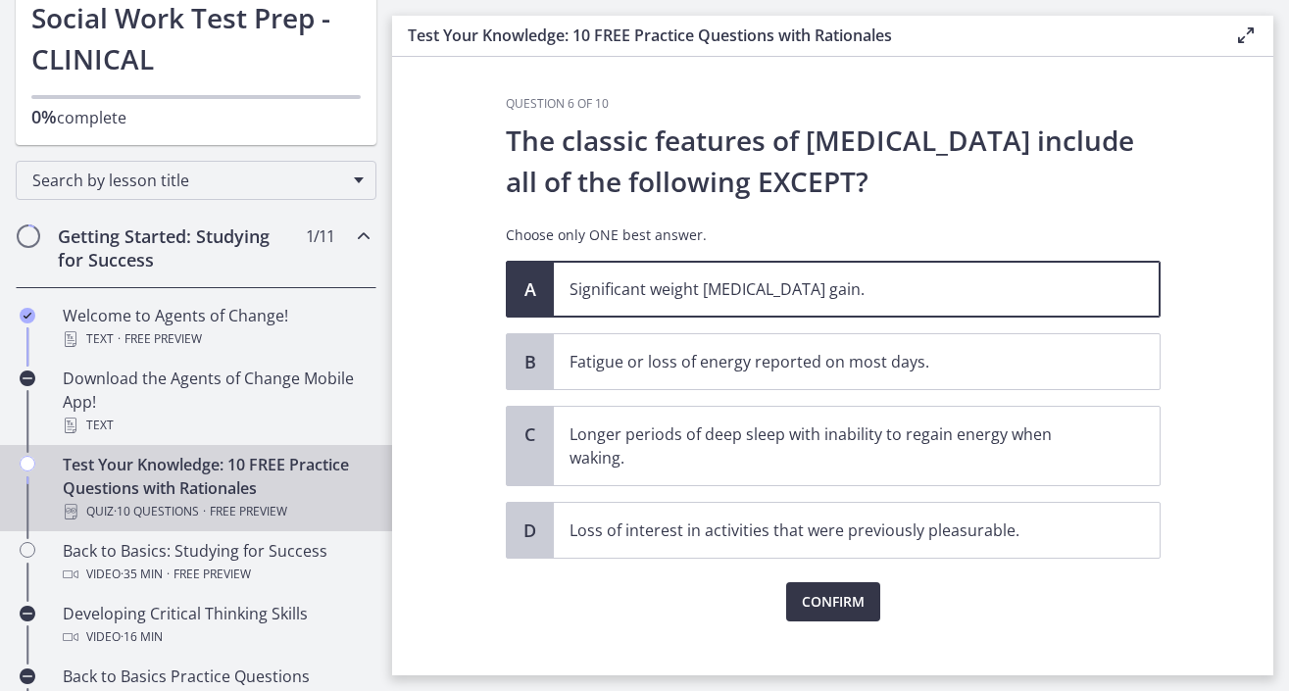
click at [846, 607] on span "Confirm" at bounding box center [833, 602] width 63 height 24
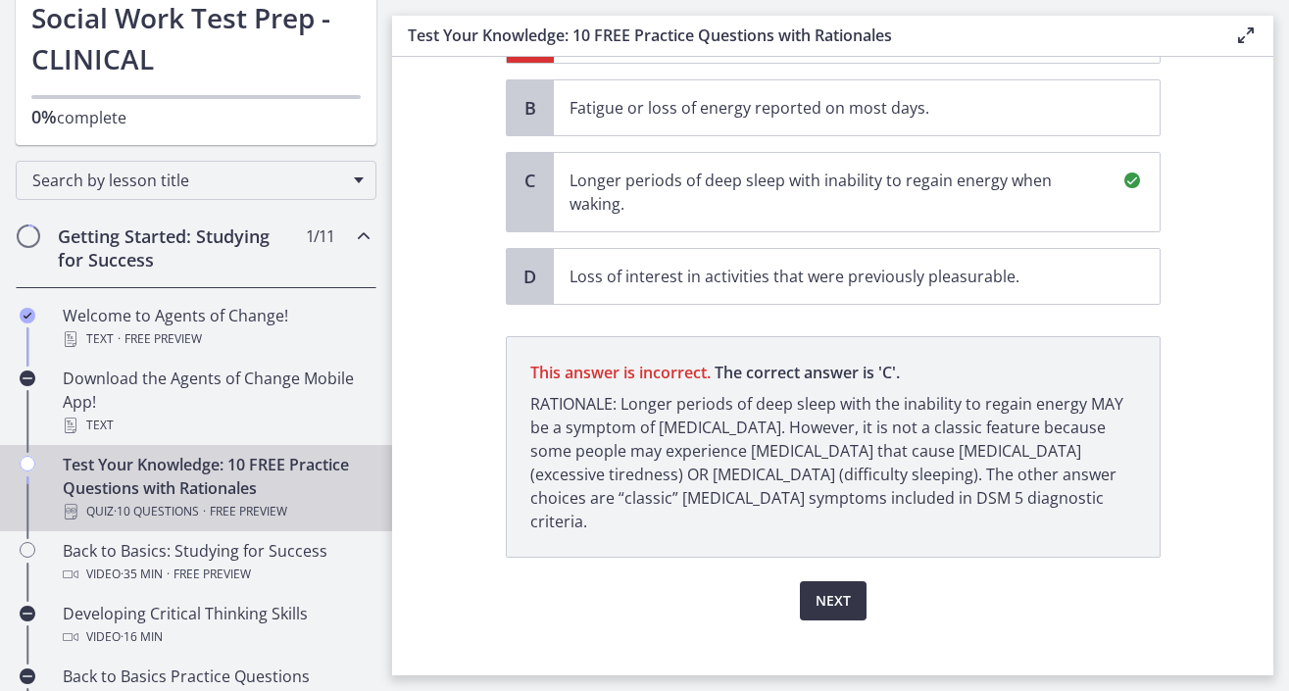
scroll to position [254, 0]
click at [823, 589] on span "Next" at bounding box center [832, 601] width 35 height 24
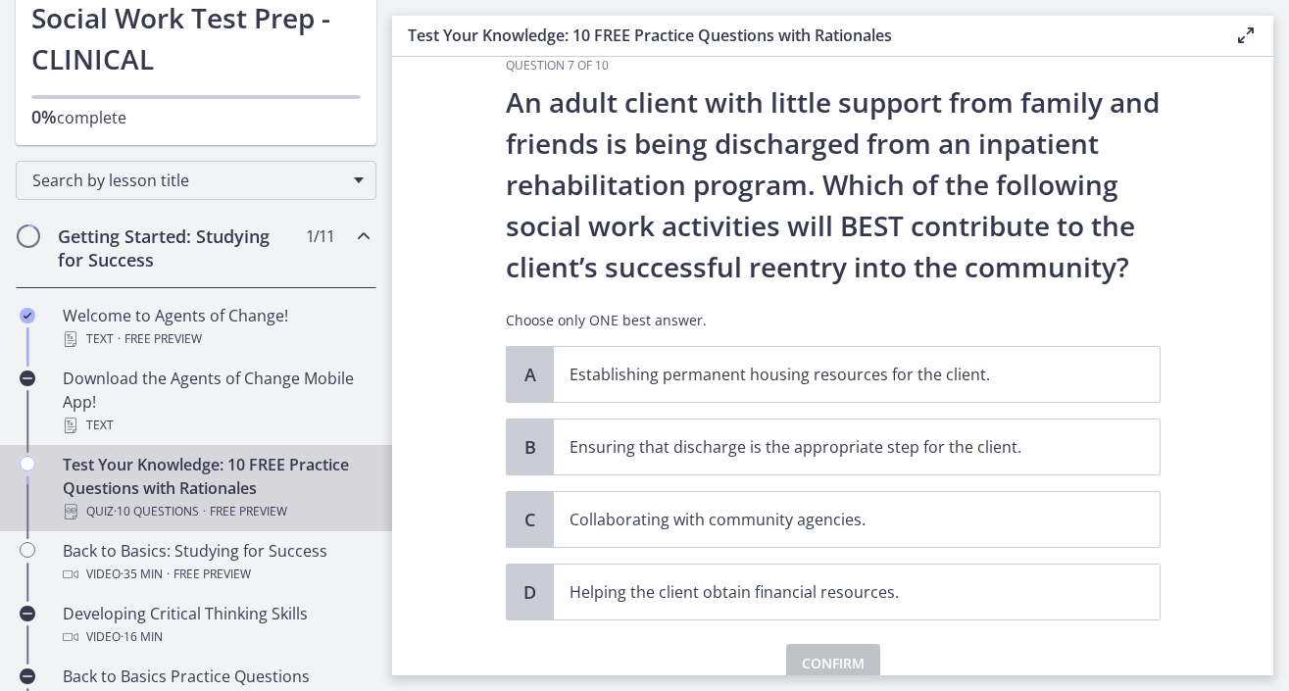
scroll to position [40, 0]
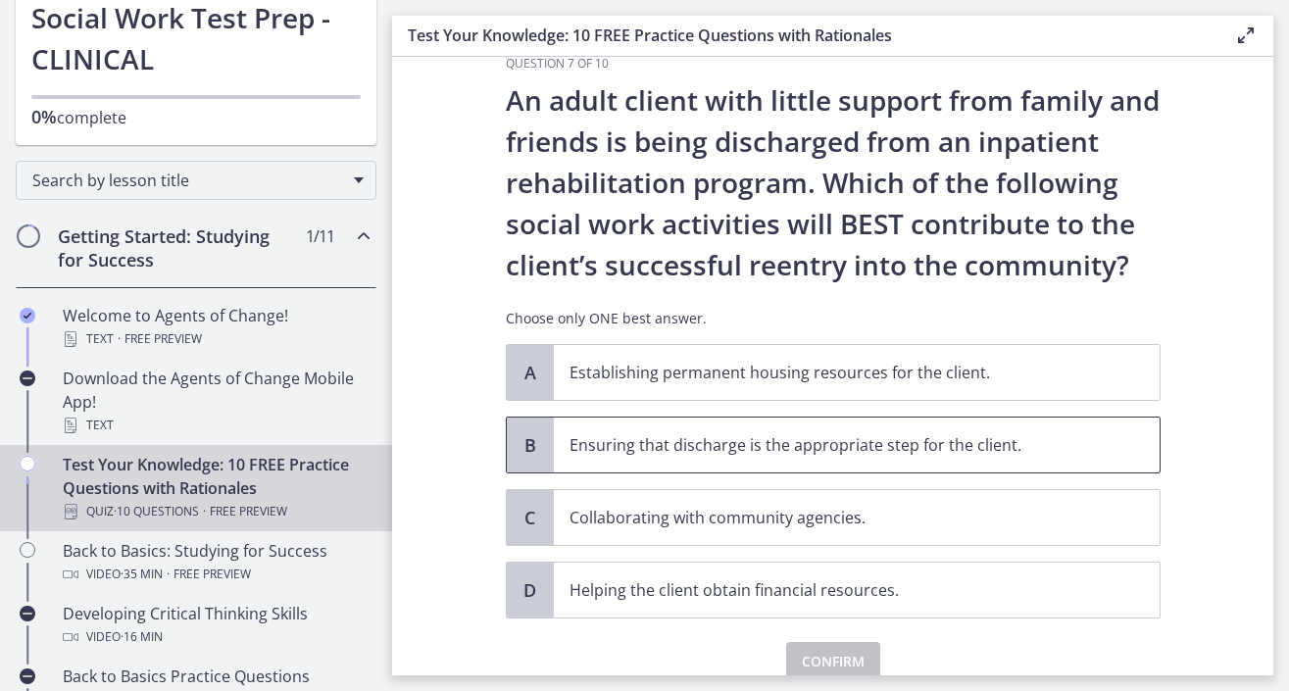
click at [672, 449] on p "Ensuring that discharge is the appropriate step for the client." at bounding box center [836, 445] width 535 height 24
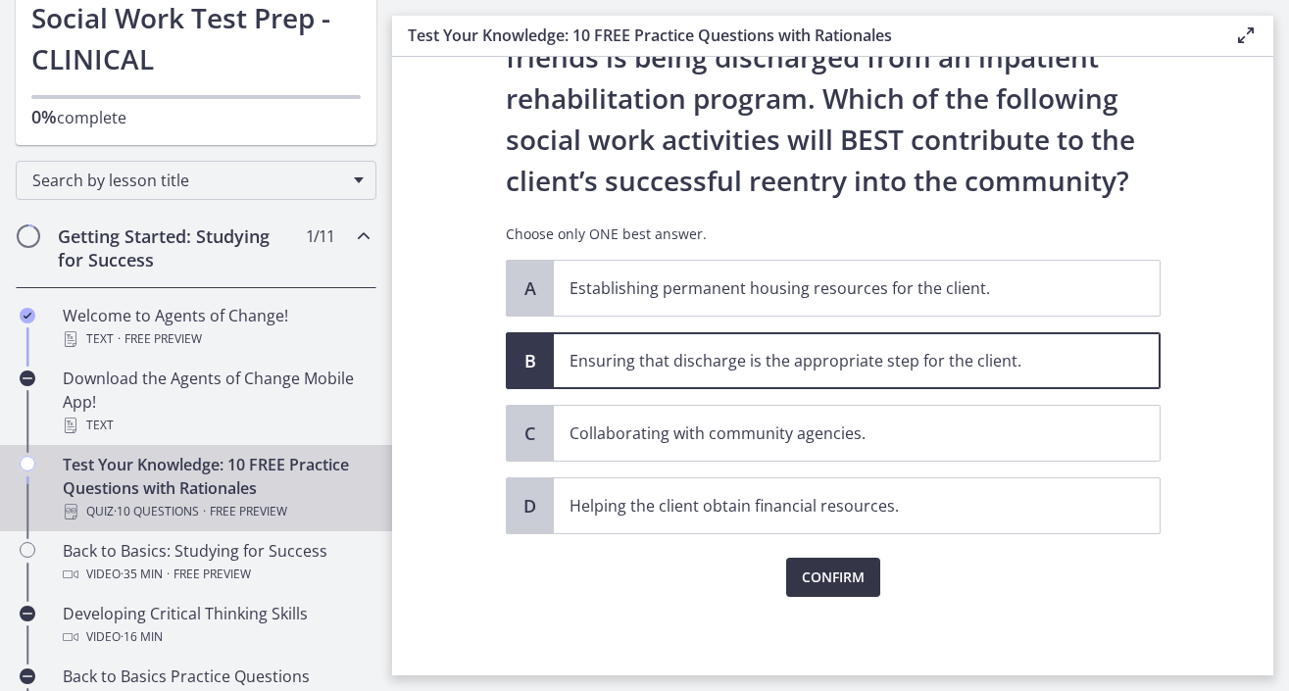
click at [847, 581] on span "Confirm" at bounding box center [833, 578] width 63 height 24
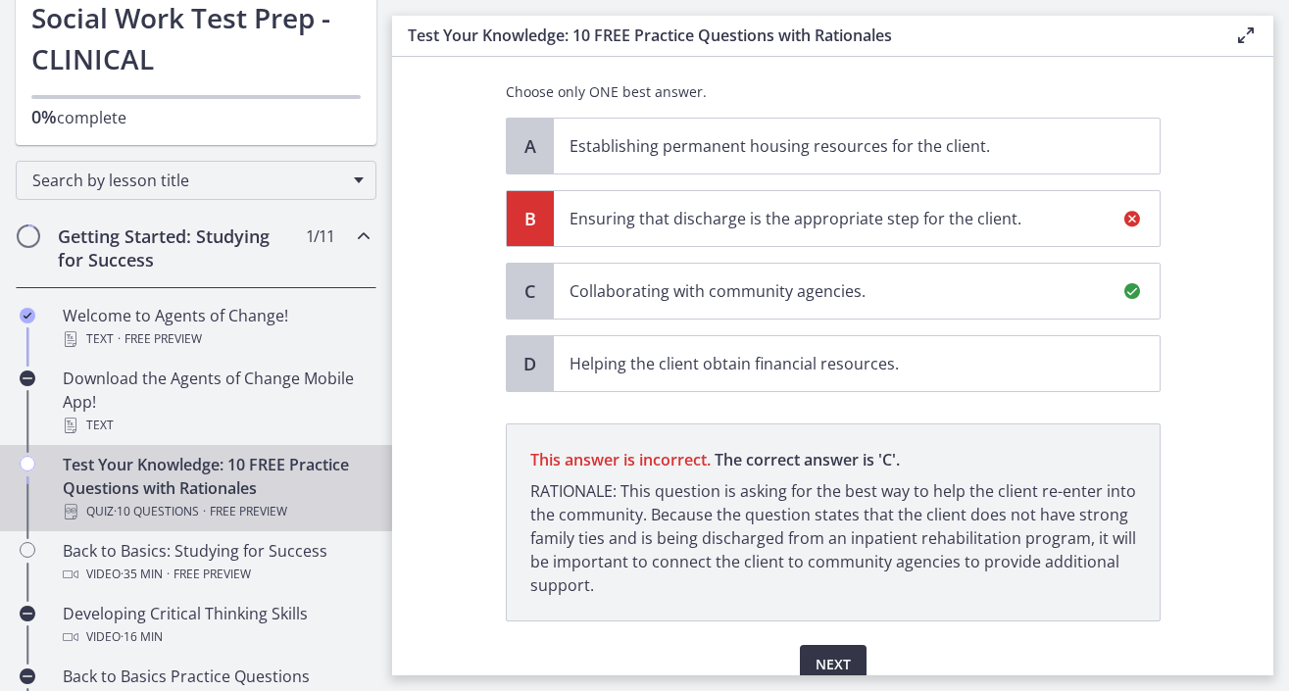
scroll to position [354, 0]
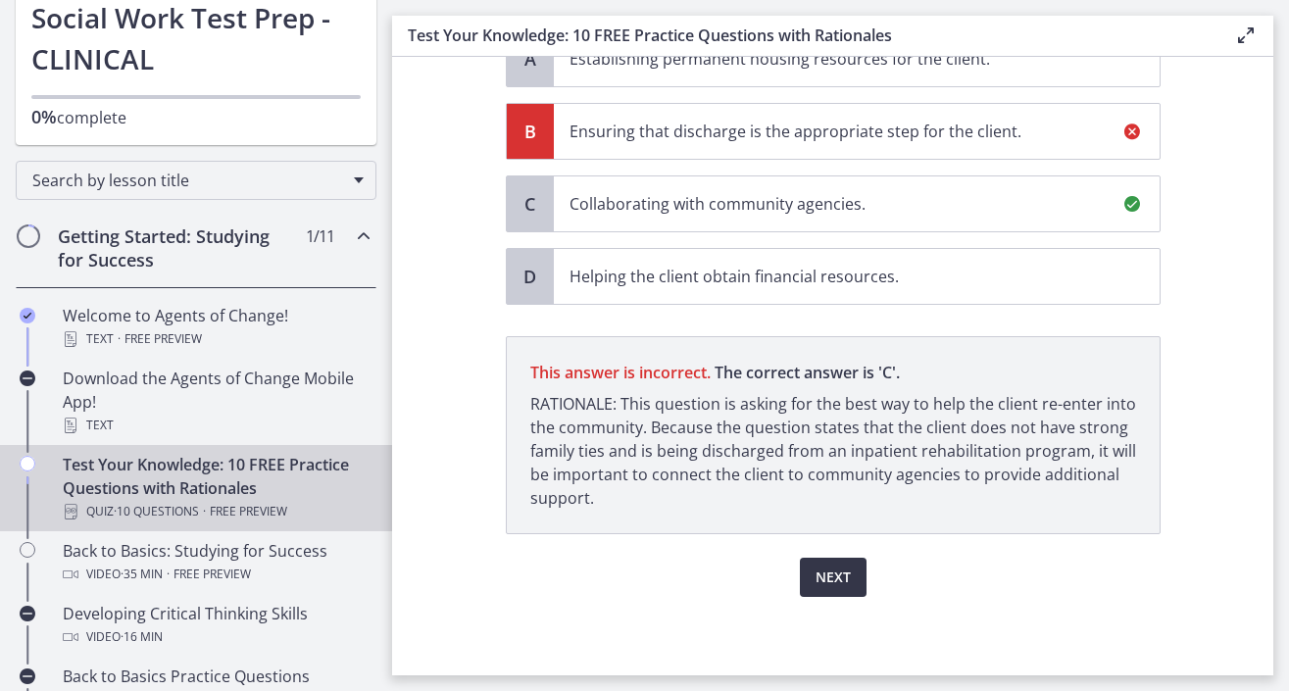
click at [848, 570] on span "Next" at bounding box center [832, 578] width 35 height 24
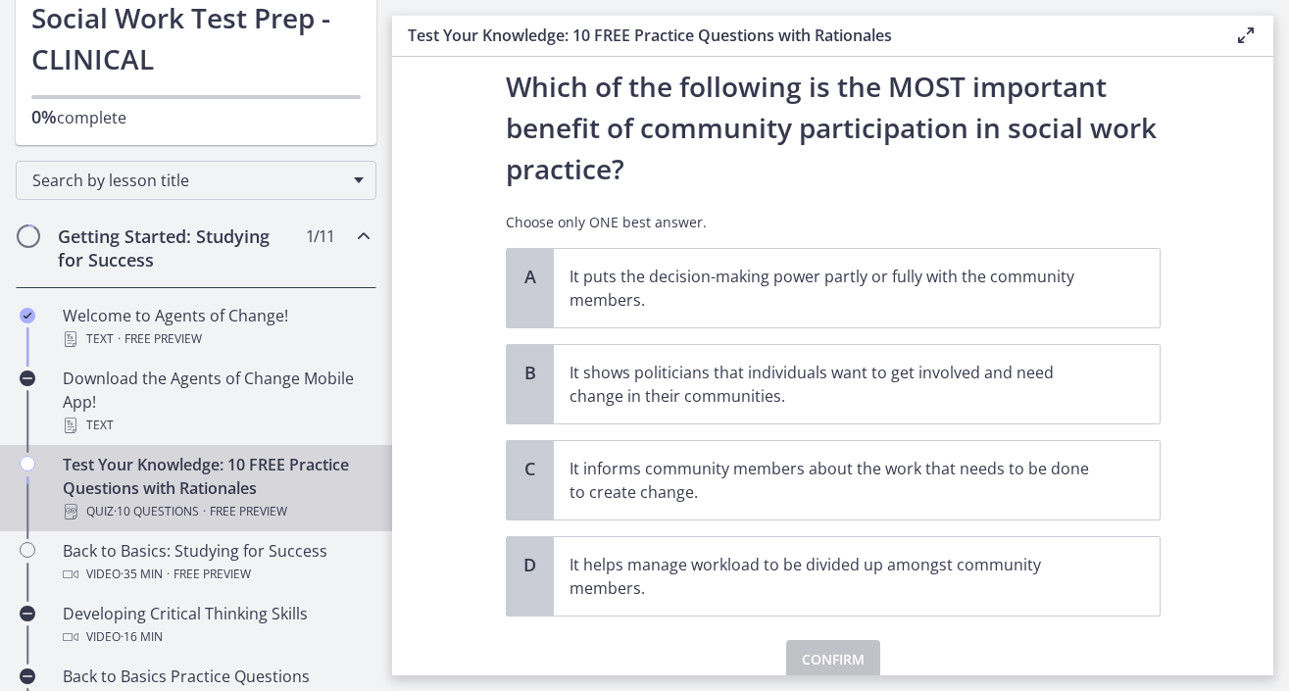
scroll to position [49, 0]
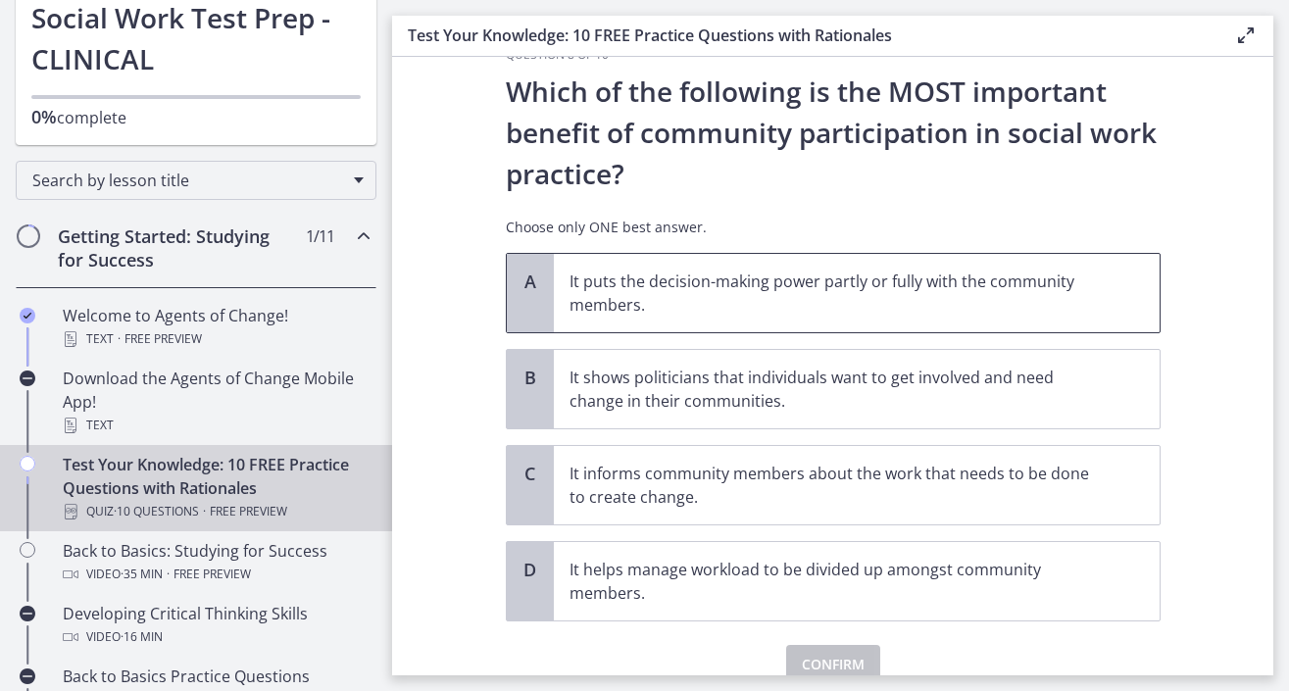
click at [813, 289] on p "It puts the decision-making power partly or fully with the community members." at bounding box center [836, 293] width 535 height 47
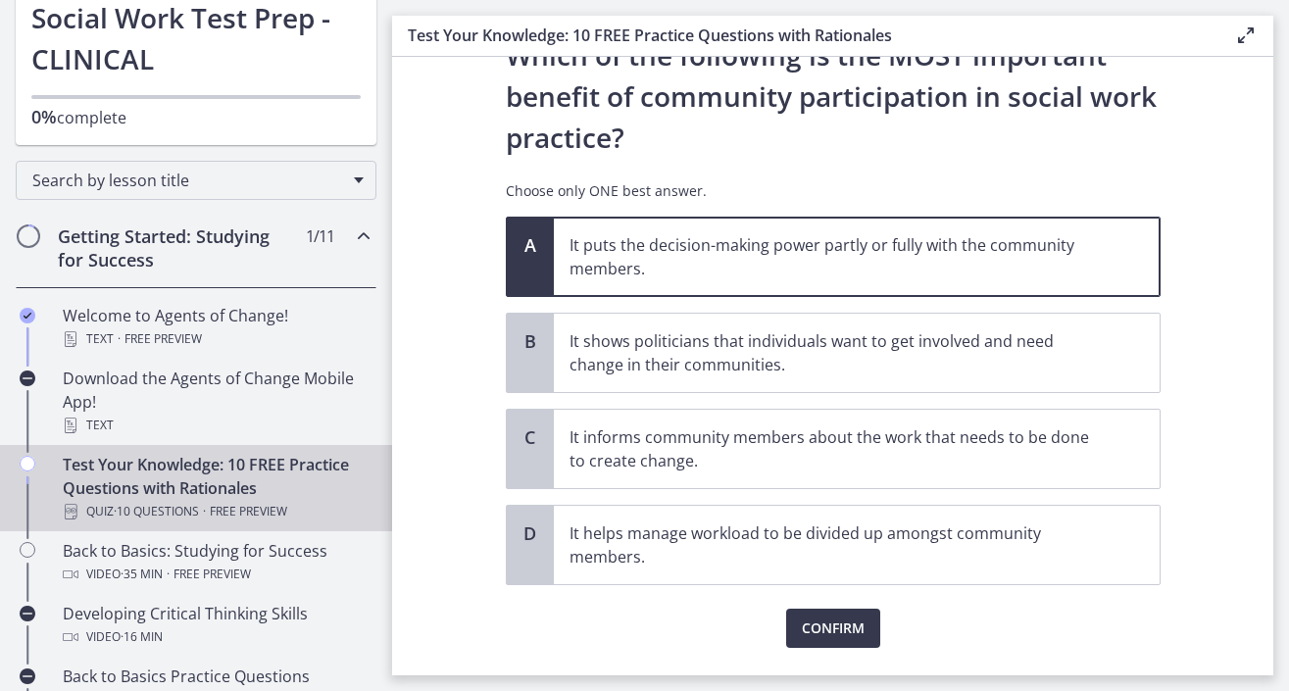
scroll to position [101, 0]
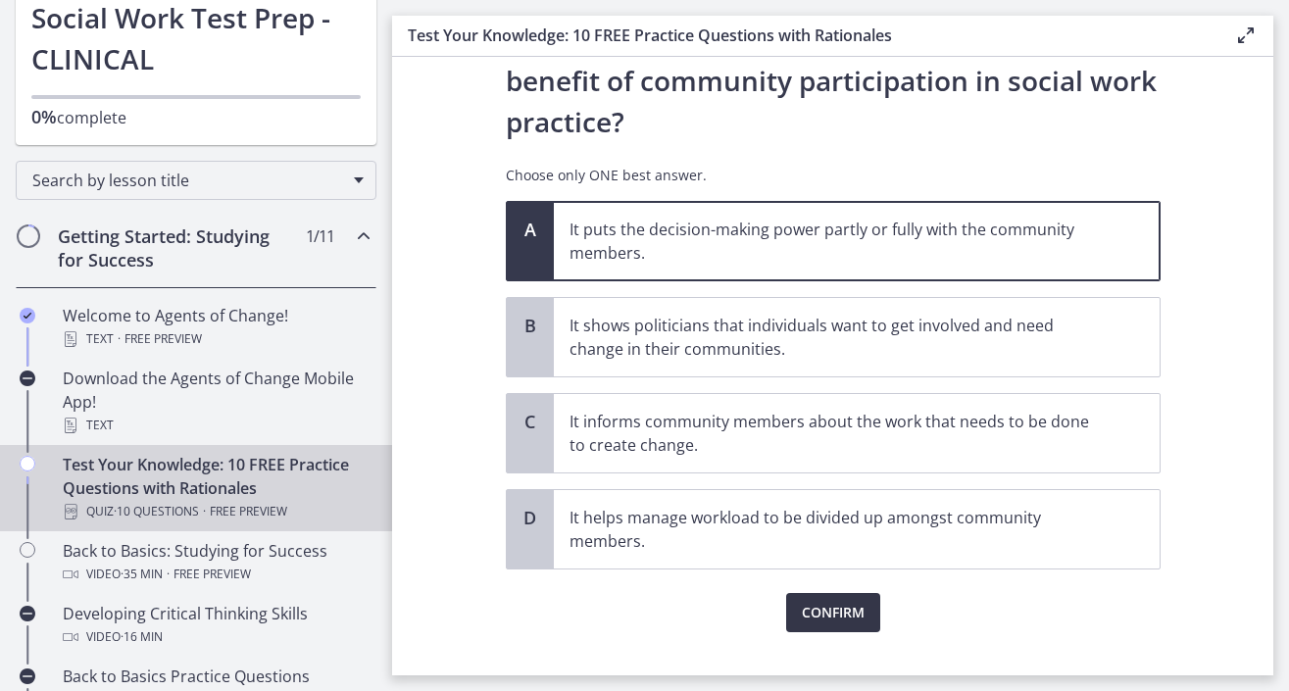
click at [837, 616] on span "Confirm" at bounding box center [833, 613] width 63 height 24
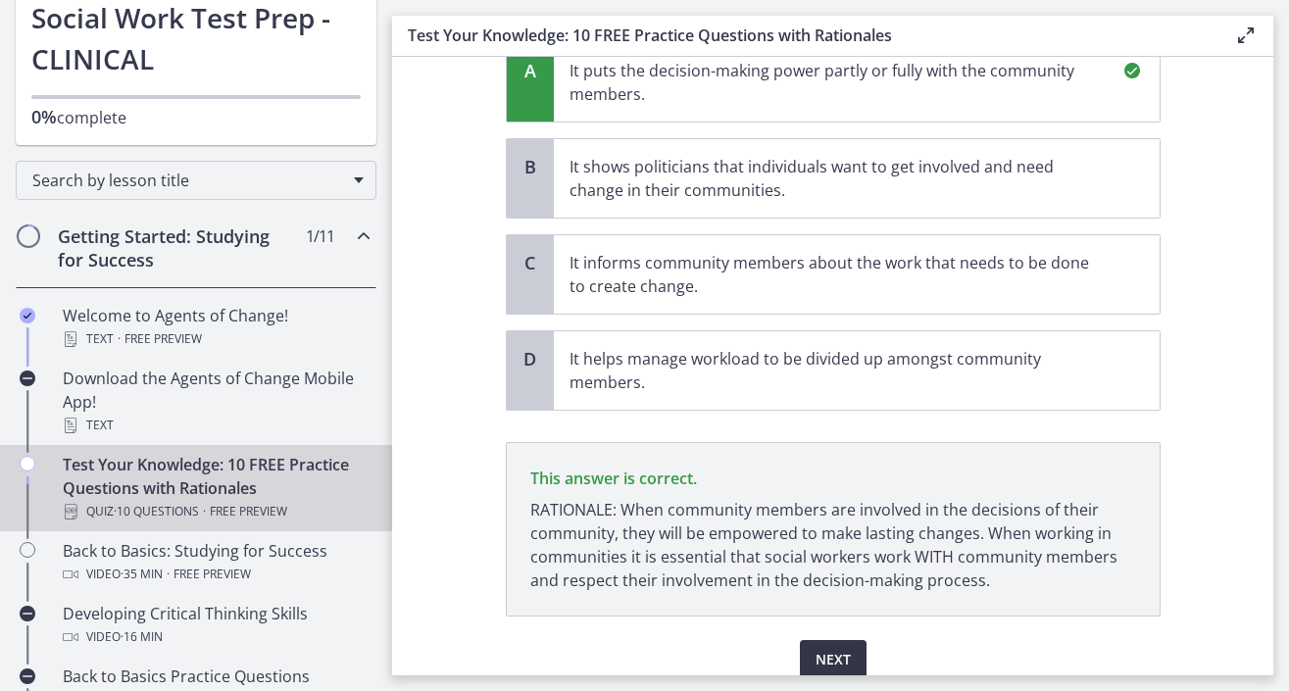
scroll to position [342, 0]
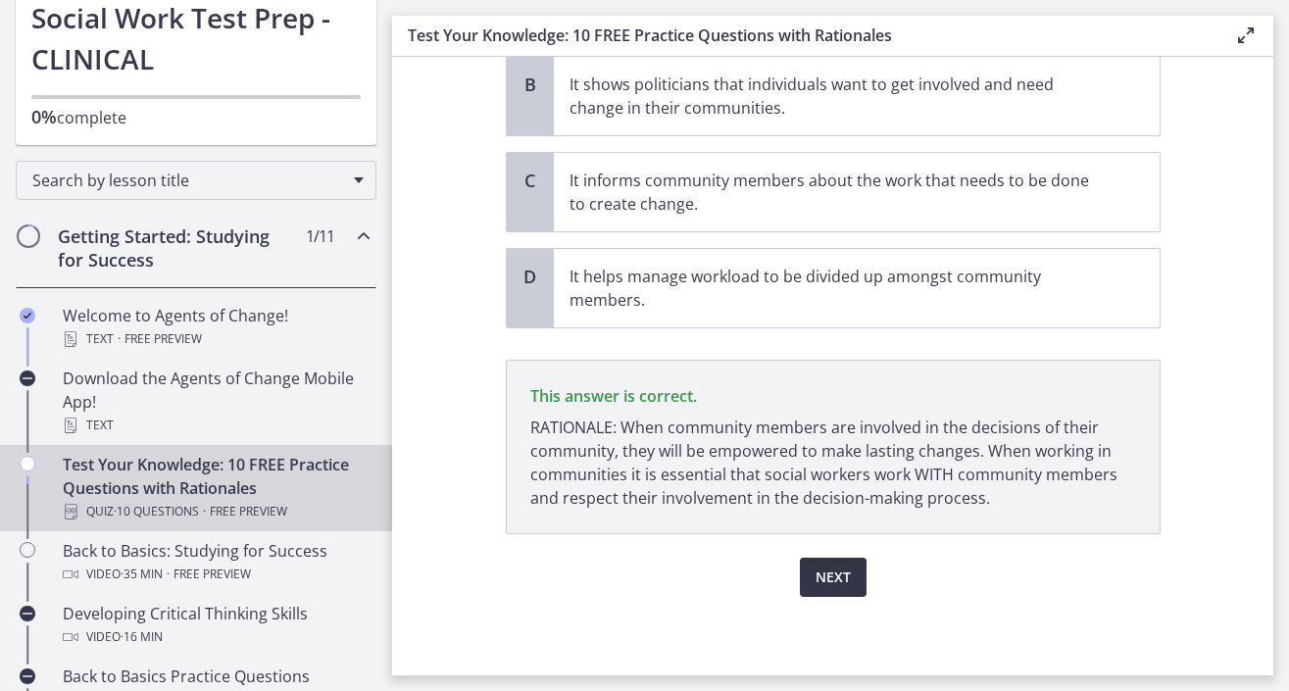
click at [837, 582] on span "Next" at bounding box center [832, 578] width 35 height 24
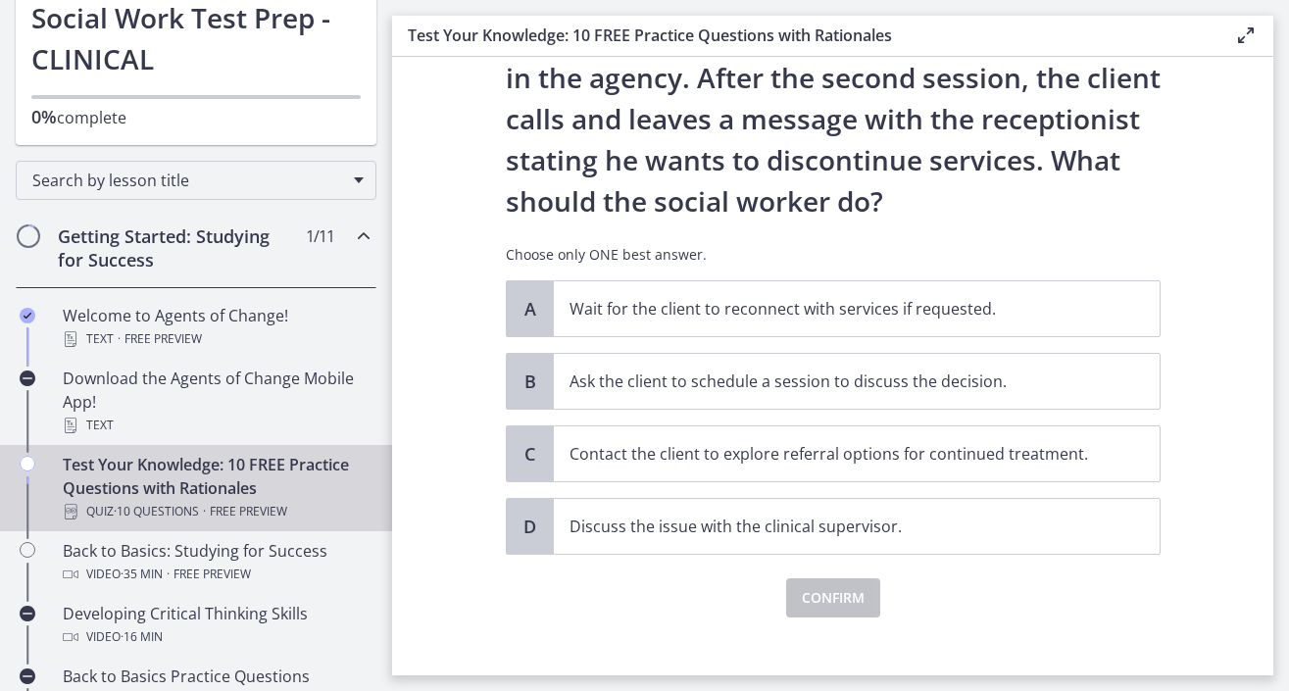
scroll to position [207, 0]
